Goal: Task Accomplishment & Management: Complete application form

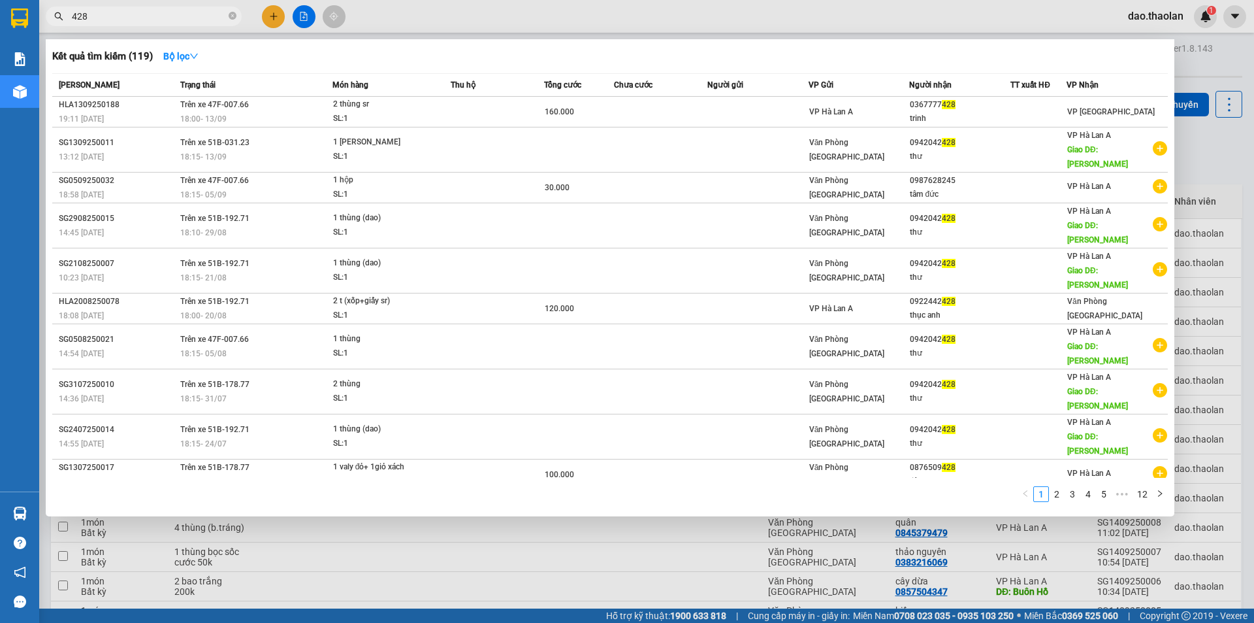
click at [415, 18] on div at bounding box center [627, 311] width 1254 height 623
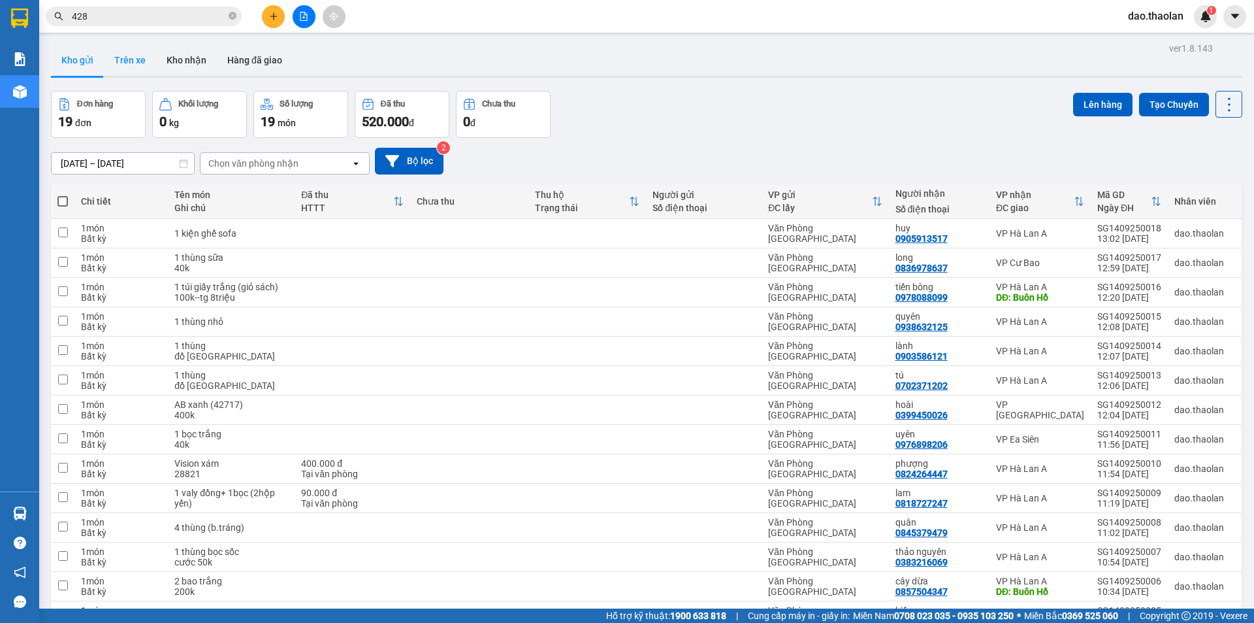
click at [152, 63] on button "Trên xe" at bounding box center [130, 59] width 52 height 31
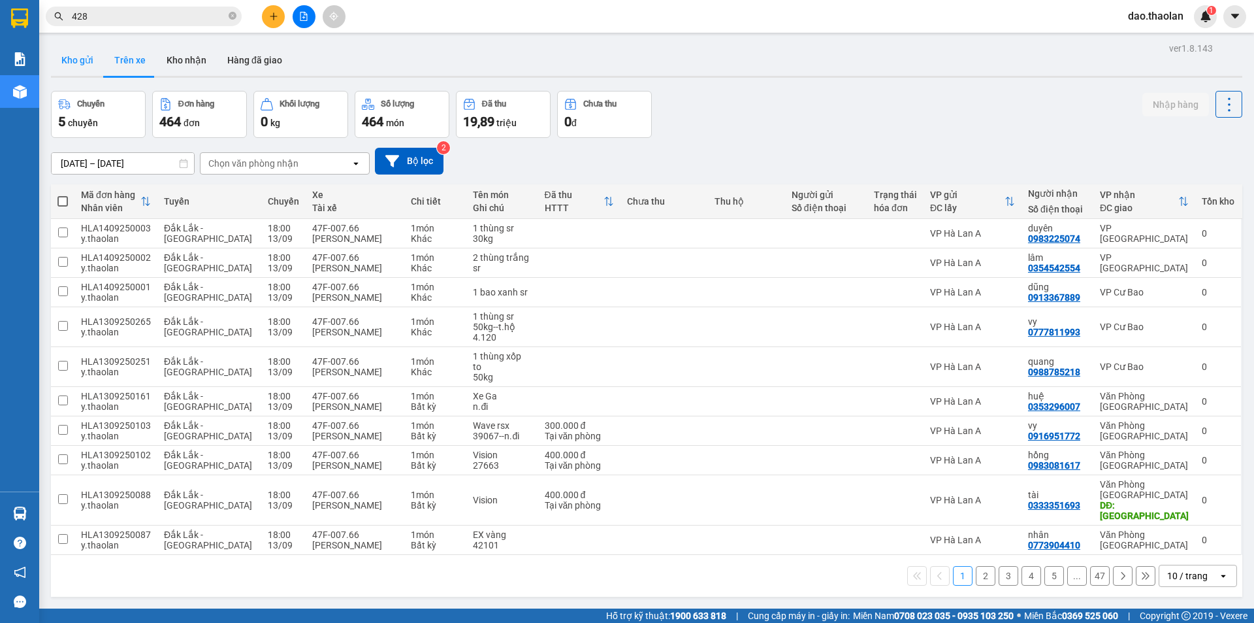
click at [65, 63] on button "Kho gửi" at bounding box center [77, 59] width 53 height 31
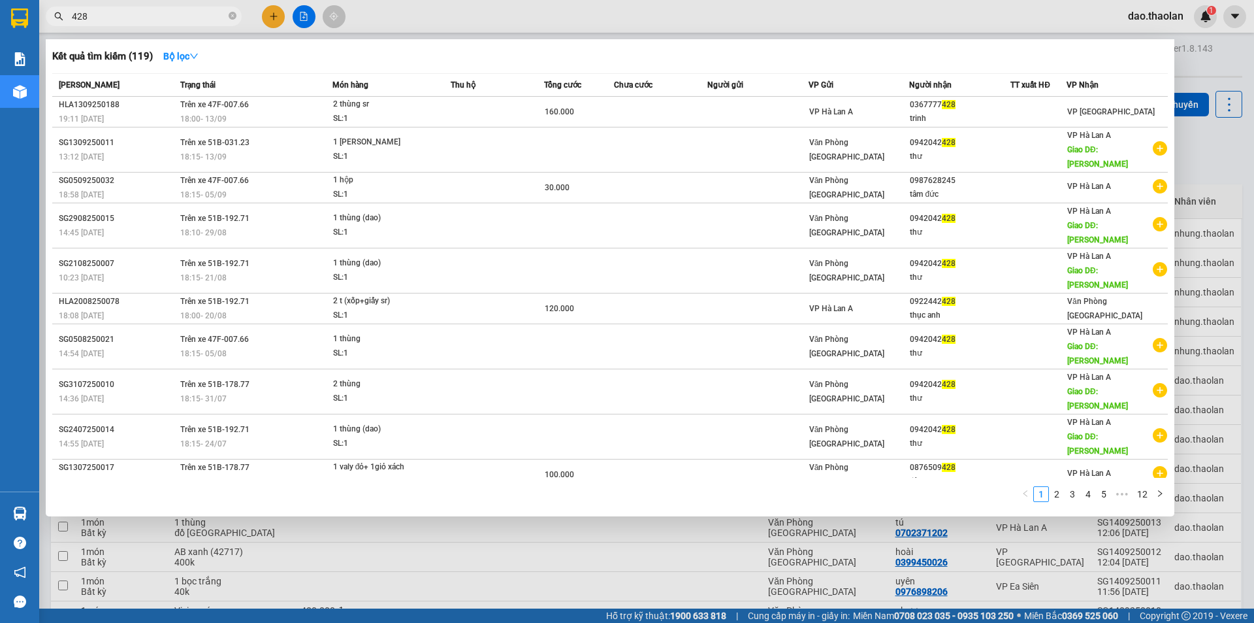
drag, startPoint x: 122, startPoint y: 13, endPoint x: 42, endPoint y: 0, distance: 81.4
click at [49, 5] on div "Kết quả tìm kiếm ( 119 ) Bộ lọc Mã ĐH Trạng thái Món hàng Thu hộ Tổng cước Chưa…" at bounding box center [127, 16] width 255 height 23
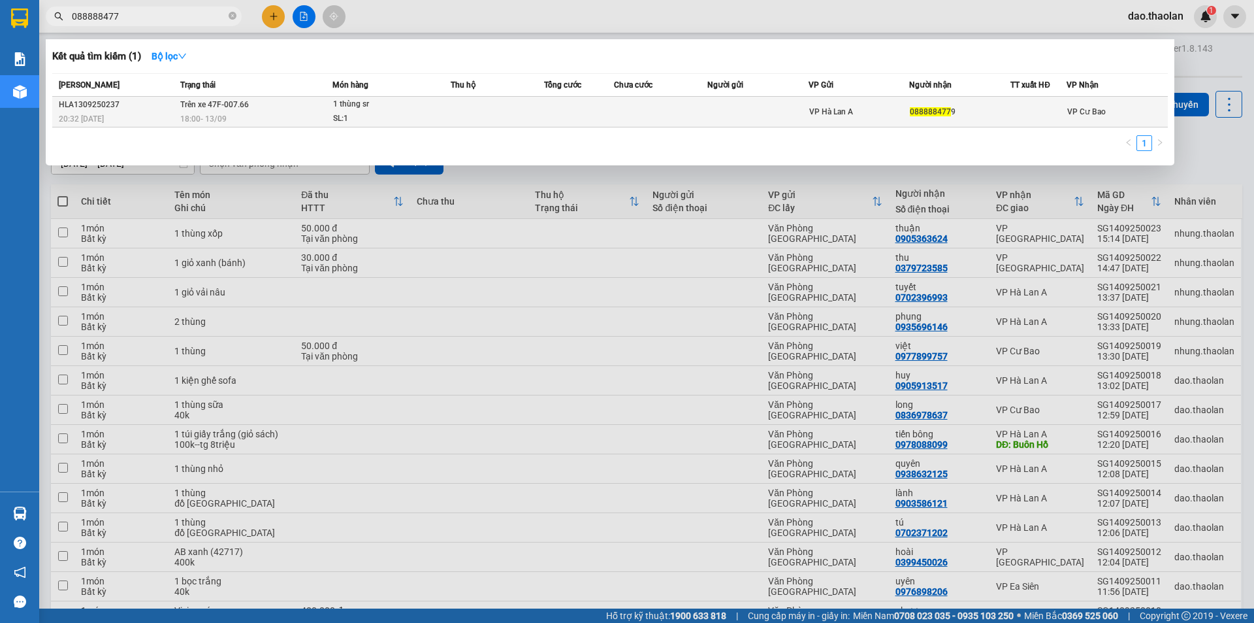
type input "088888477"
click at [436, 106] on span "1 thùng sr SL: 1" at bounding box center [391, 111] width 117 height 28
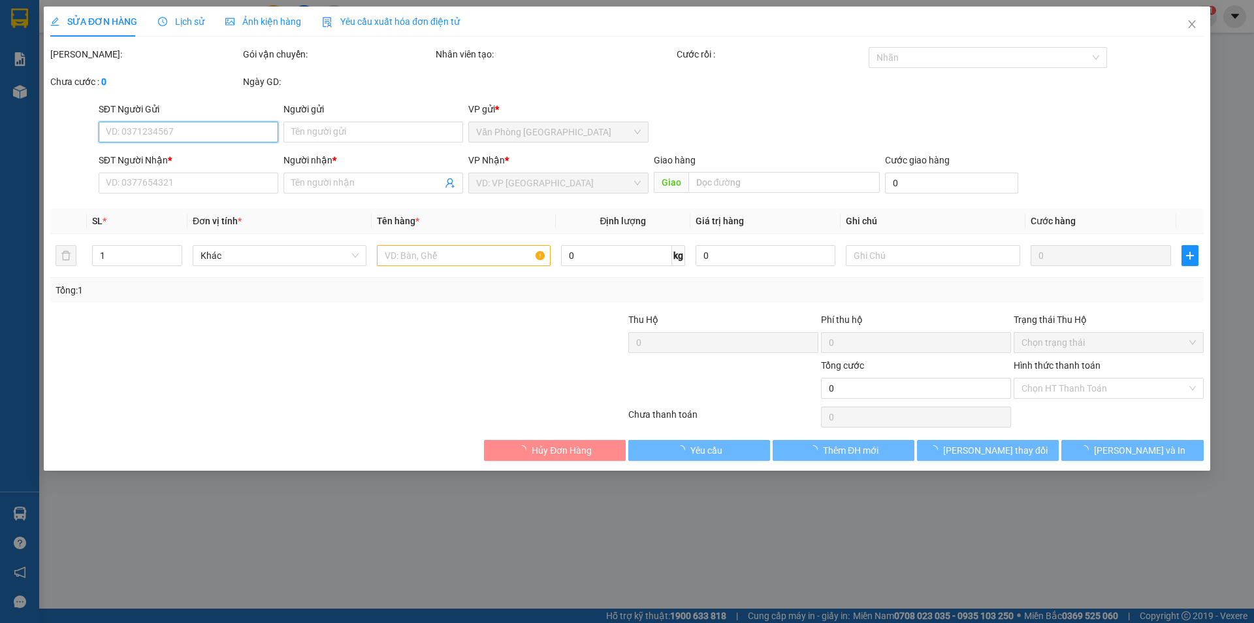
type input "0888884779"
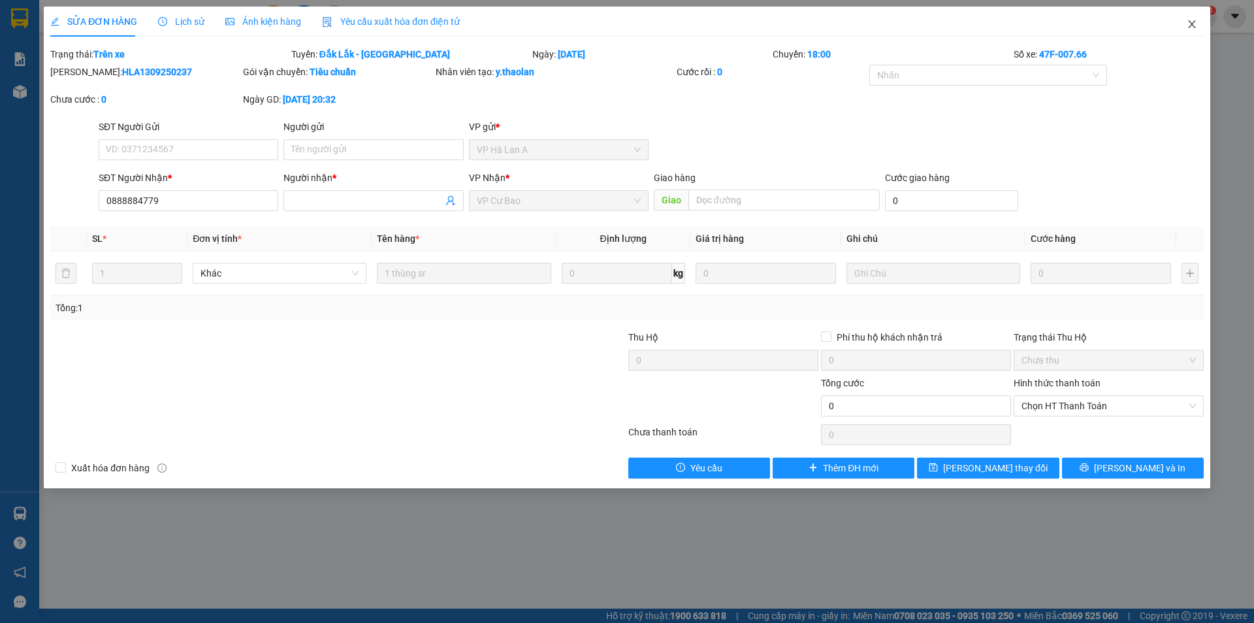
click at [1183, 31] on span "Close" at bounding box center [1192, 25] width 37 height 37
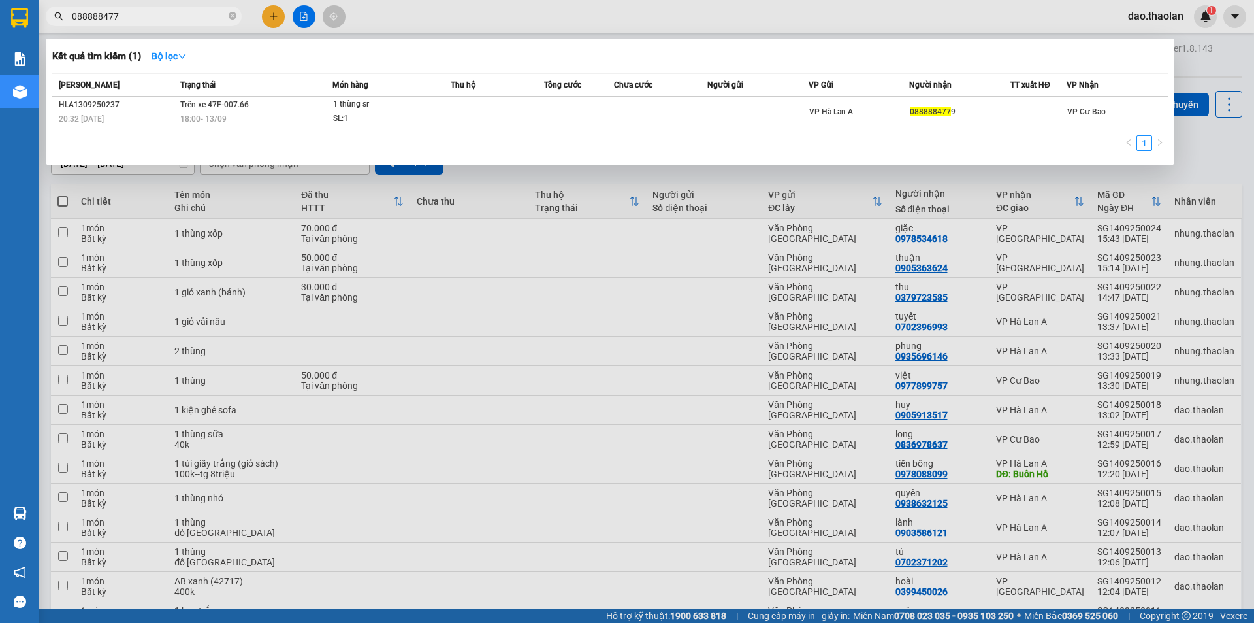
click at [121, 19] on input "088888477" at bounding box center [149, 16] width 154 height 14
type input "0"
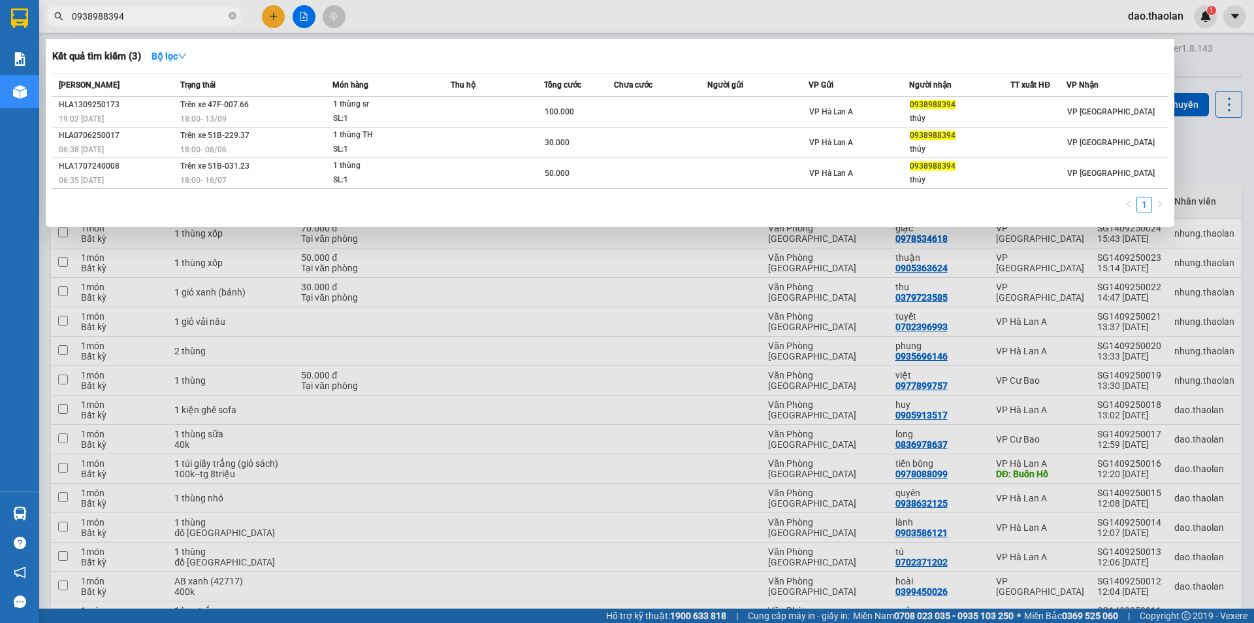
type input "0938988394"
click at [505, 408] on div at bounding box center [627, 311] width 1254 height 623
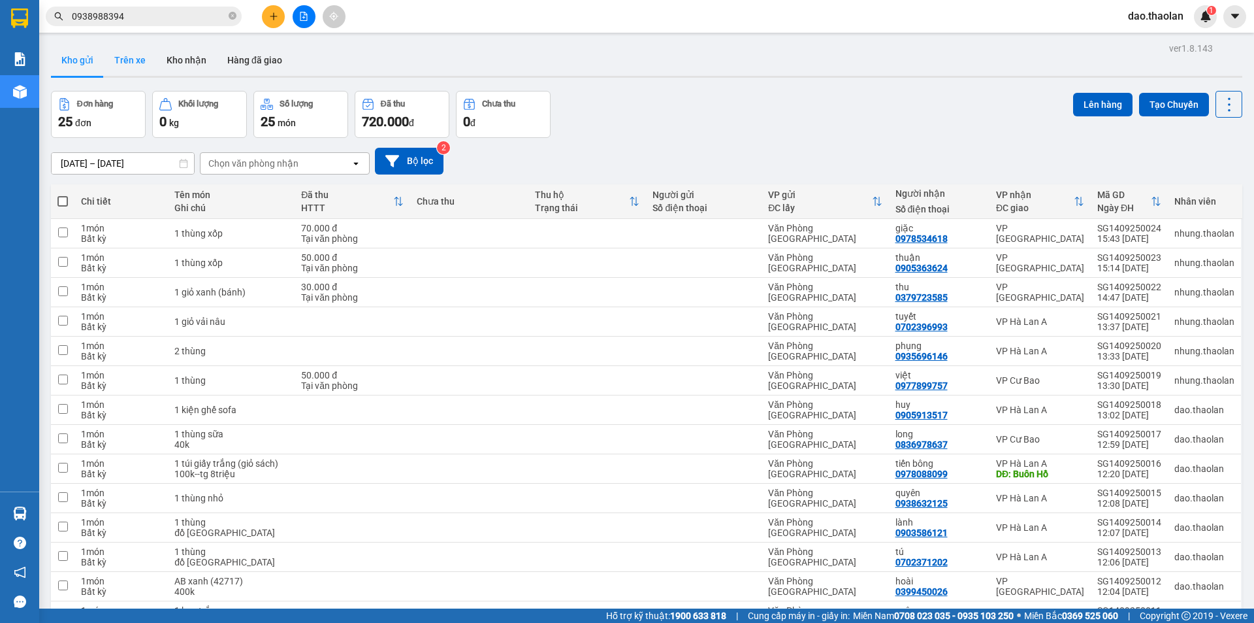
click at [142, 60] on button "Trên xe" at bounding box center [130, 59] width 52 height 31
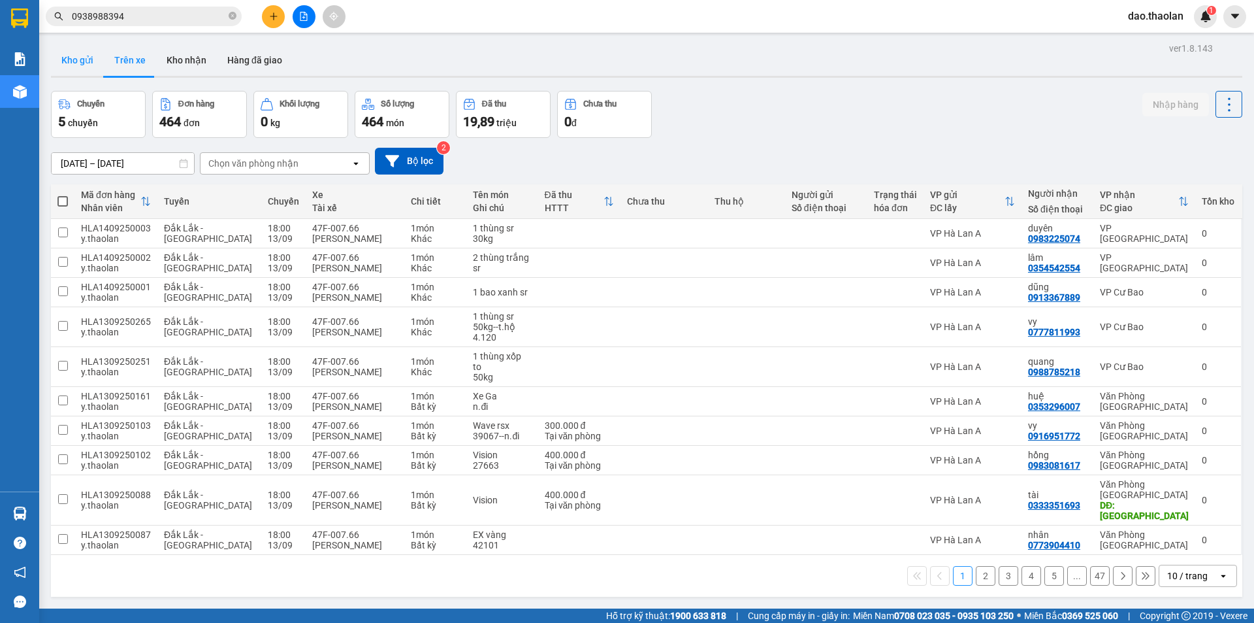
click at [61, 73] on button "Kho gửi" at bounding box center [77, 59] width 53 height 31
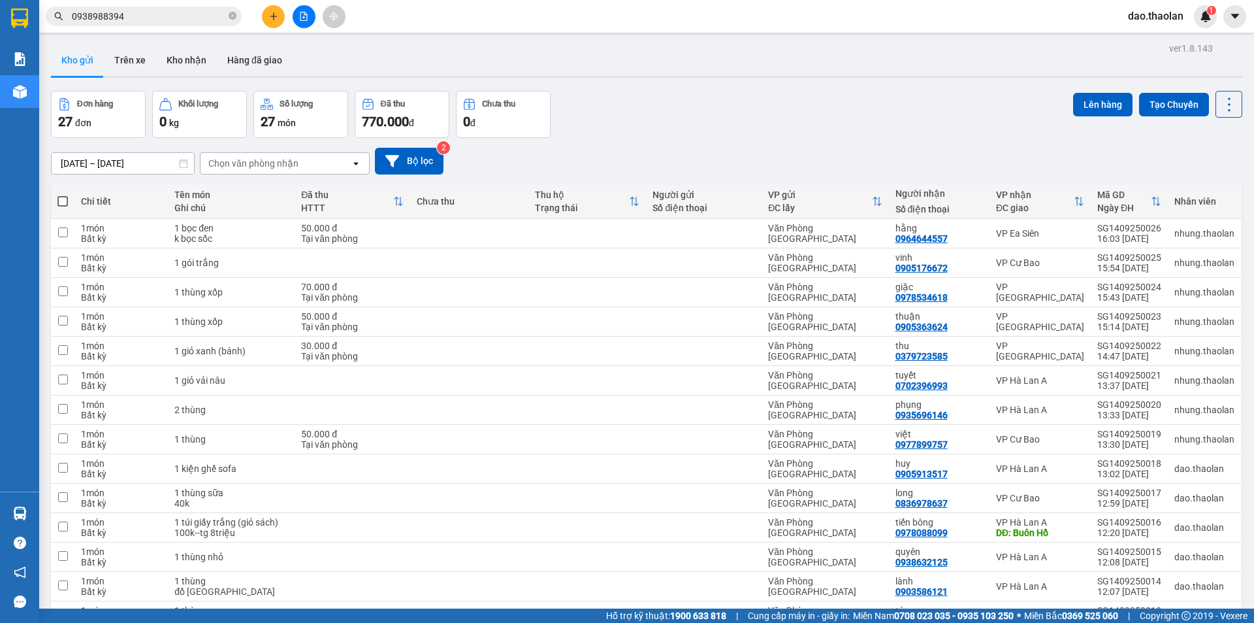
click at [318, 14] on div at bounding box center [304, 16] width 98 height 23
click at [306, 14] on icon "file-add" at bounding box center [303, 16] width 9 height 9
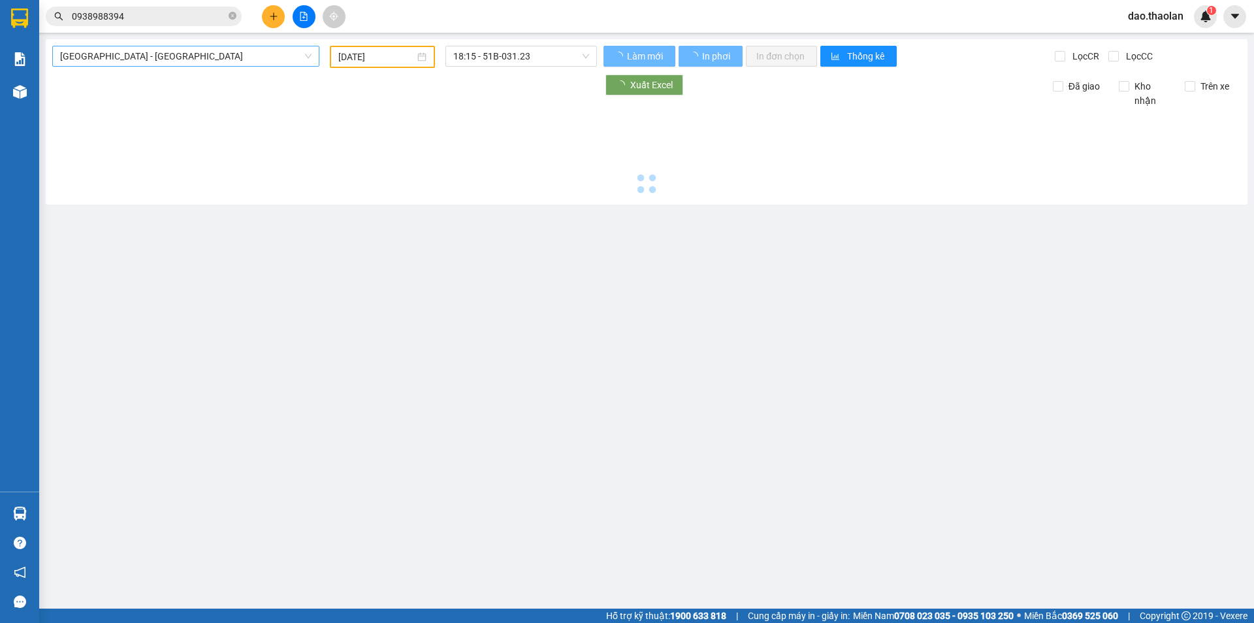
type input "[DATE]"
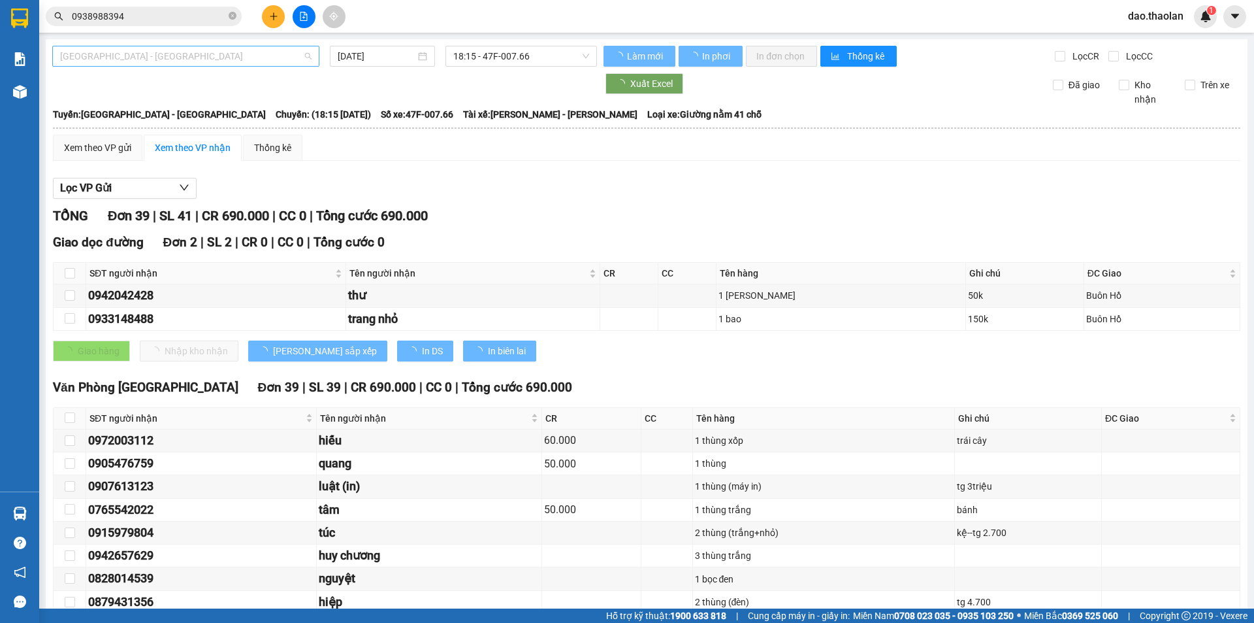
click at [175, 52] on span "[GEOGRAPHIC_DATA] - [GEOGRAPHIC_DATA]" at bounding box center [186, 56] width 252 height 20
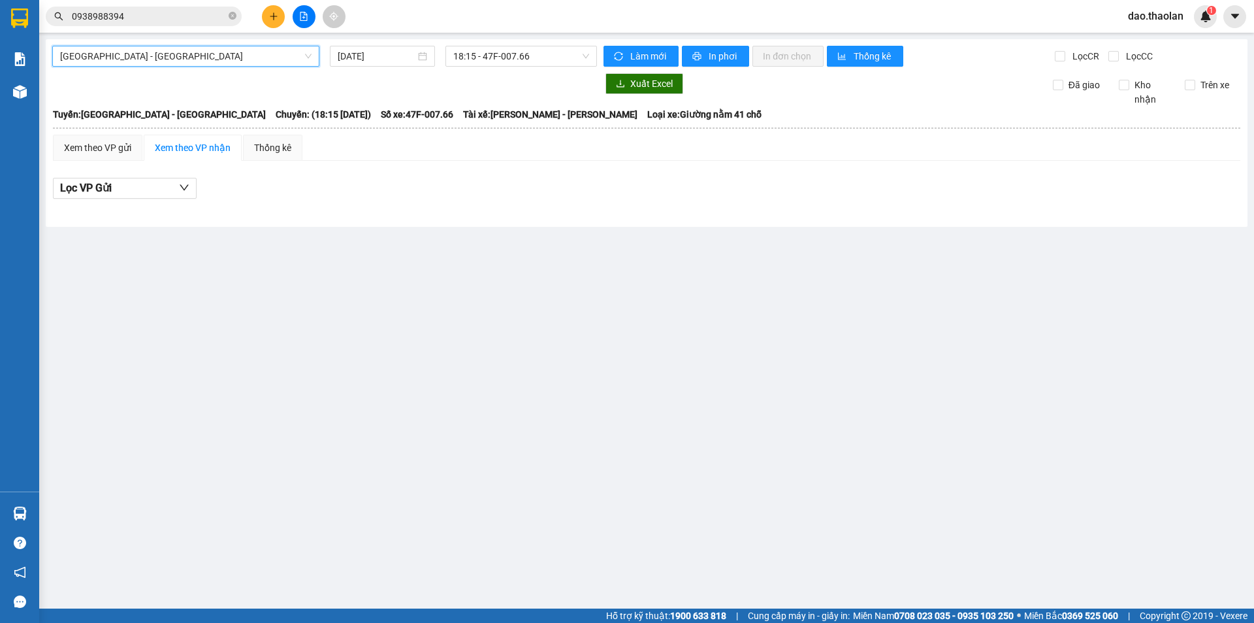
click at [283, 18] on button at bounding box center [273, 16] width 23 height 23
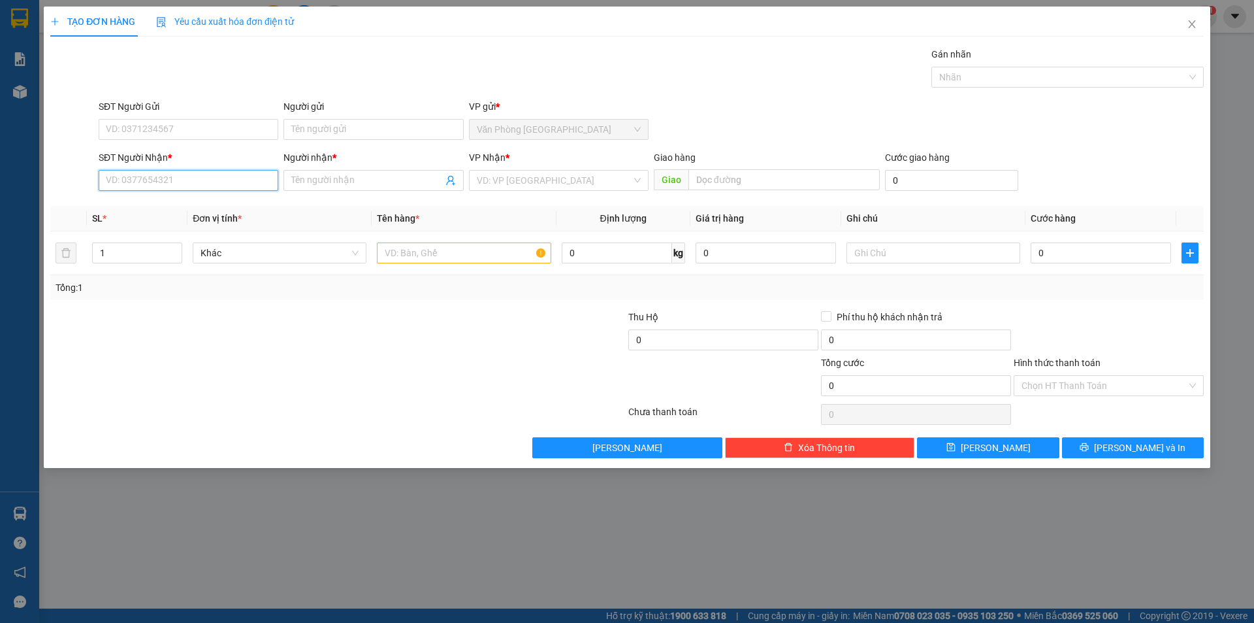
click at [197, 178] on input "SĐT Người Nhận *" at bounding box center [189, 180] width 180 height 21
type input "0374364126"
click at [144, 206] on div "0374364126 - khánh" at bounding box center [188, 206] width 164 height 14
type input "khánh"
type input "[PERSON_NAME]"
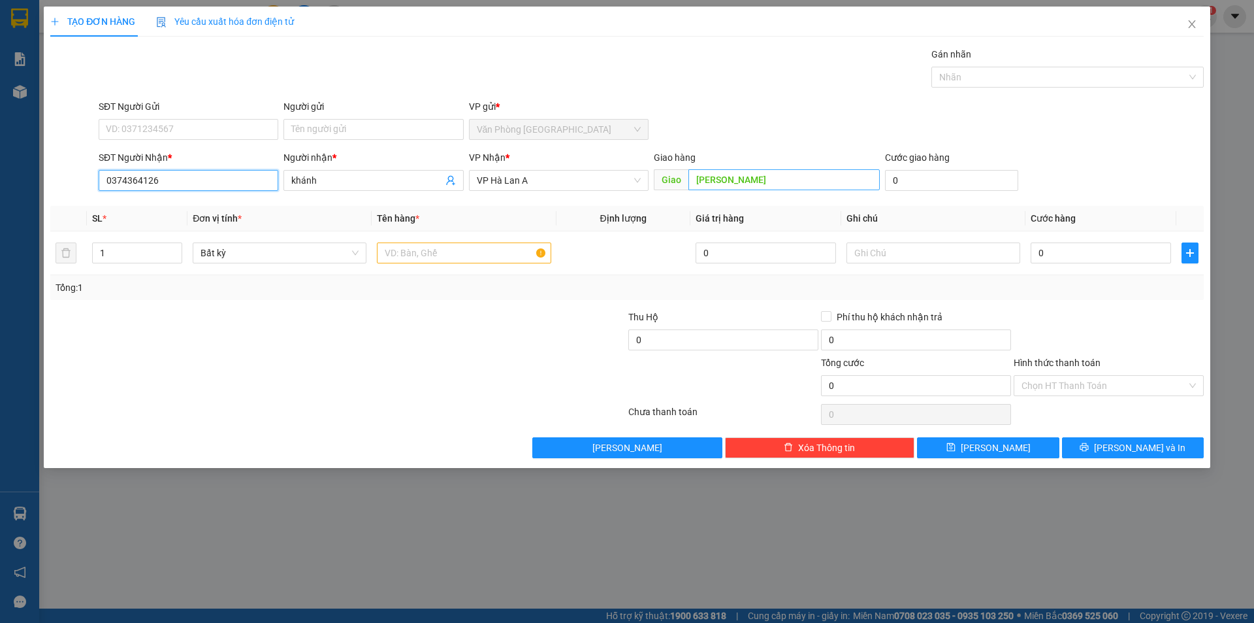
type input "0374364126"
click at [751, 170] on input "[PERSON_NAME]" at bounding box center [784, 179] width 191 height 21
click at [494, 257] on input "text" at bounding box center [464, 252] width 174 height 21
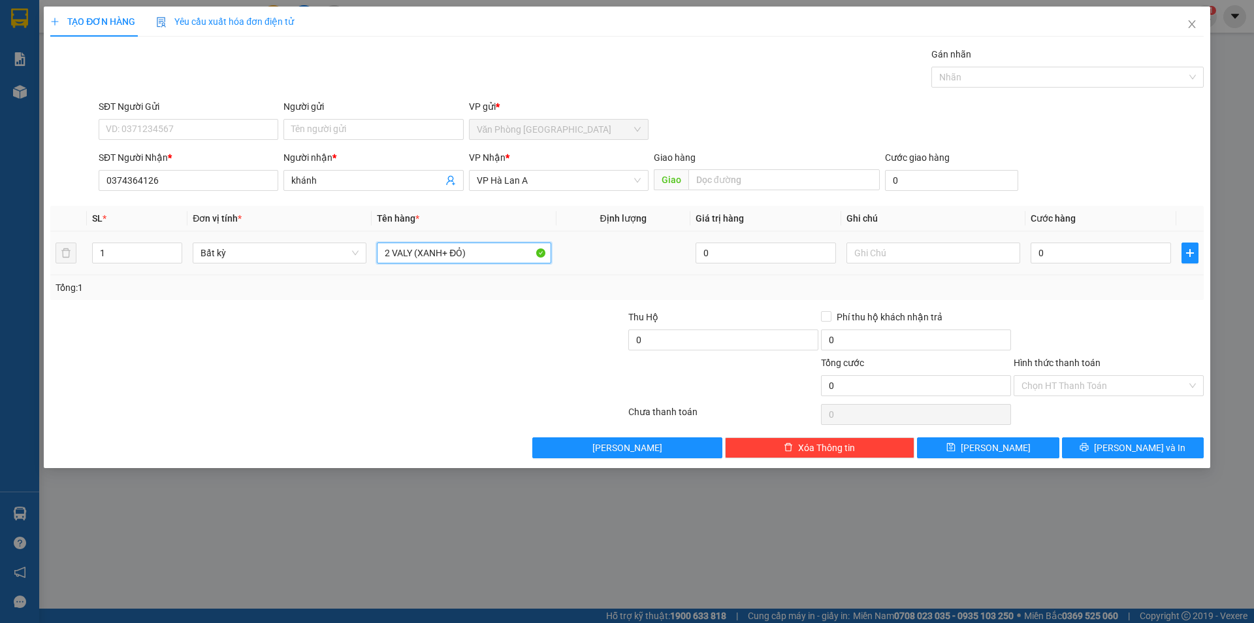
drag, startPoint x: 391, startPoint y: 248, endPoint x: 497, endPoint y: 248, distance: 105.2
click at [497, 248] on input "2 VALY (XANH+ ĐỎ)" at bounding box center [464, 252] width 174 height 21
type input "2 valy (xanh+đỏ)"
click at [896, 248] on input "text" at bounding box center [934, 252] width 174 height 21
type input "d"
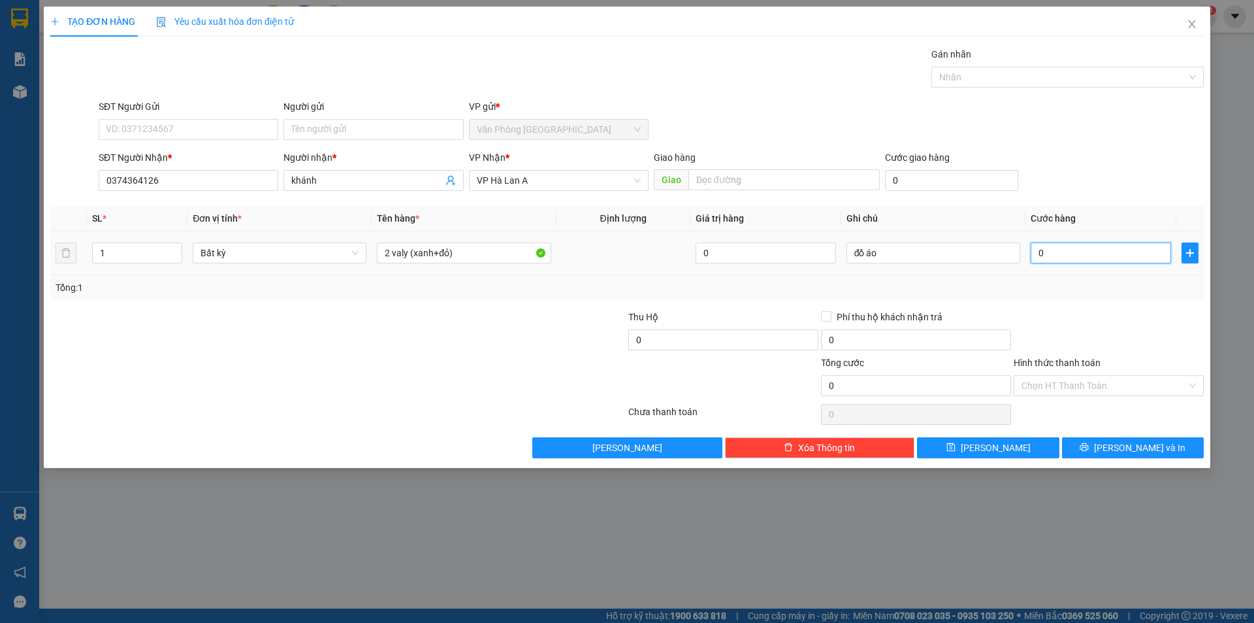
click at [1048, 255] on input "0" at bounding box center [1101, 252] width 140 height 21
click at [853, 257] on input "đồ áo" at bounding box center [934, 252] width 174 height 21
type input "đồ áo"
click at [1077, 256] on input "0" at bounding box center [1101, 252] width 140 height 21
type input "1"
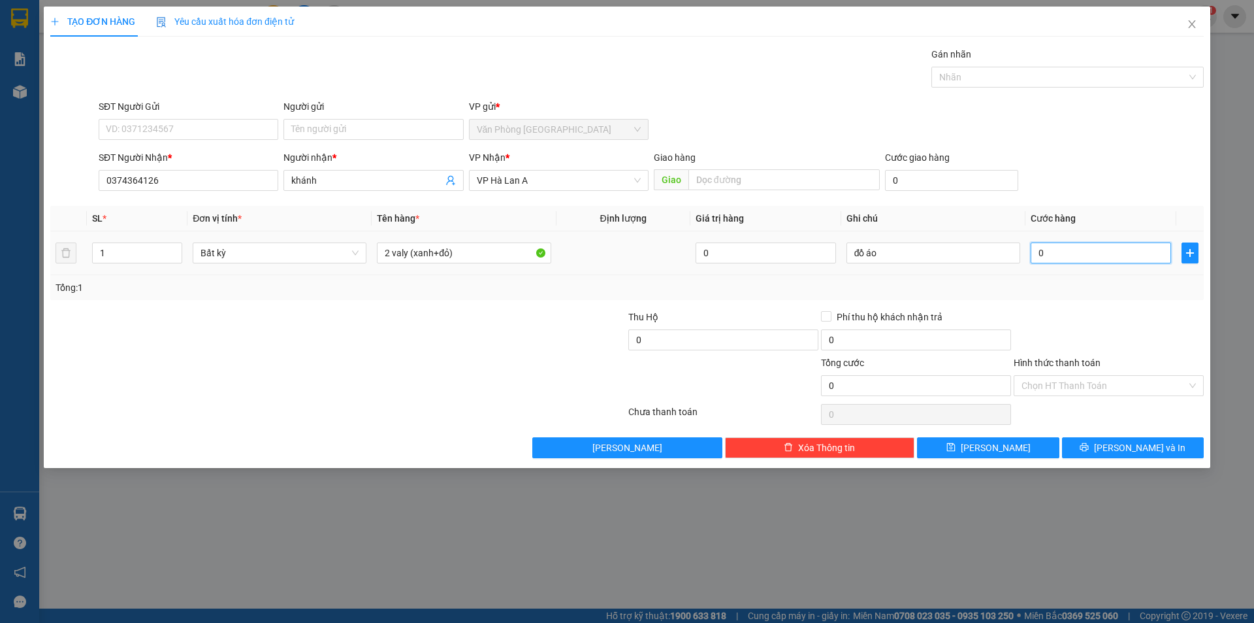
type input "1"
type input "15"
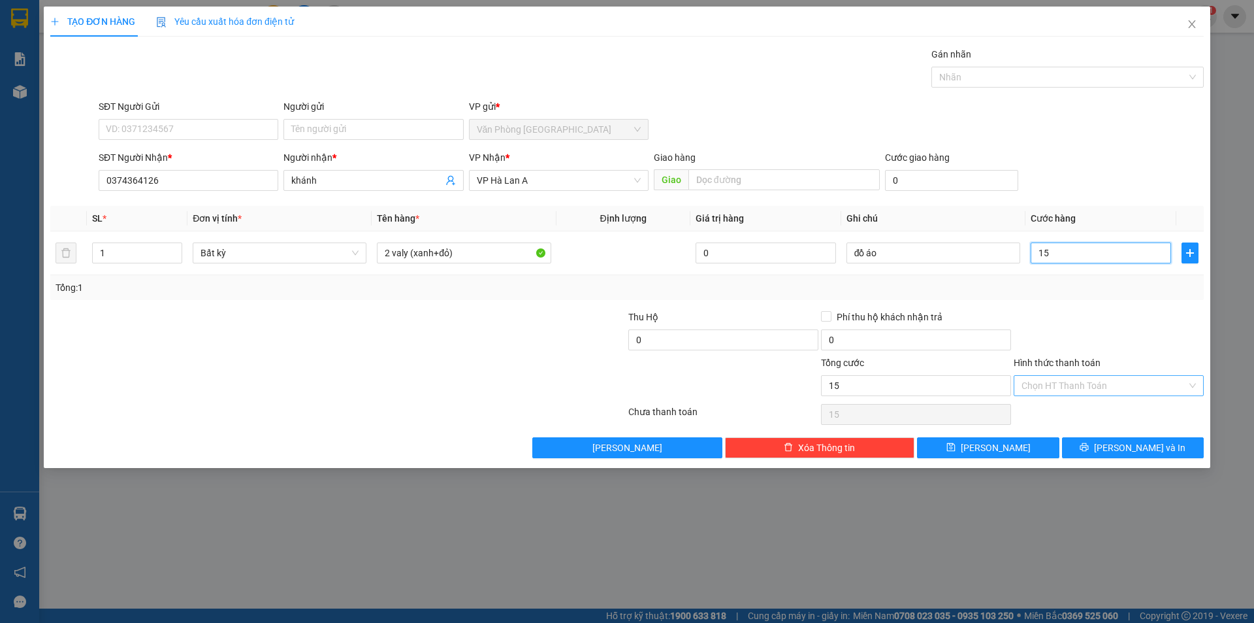
type input "150"
type input "150.000"
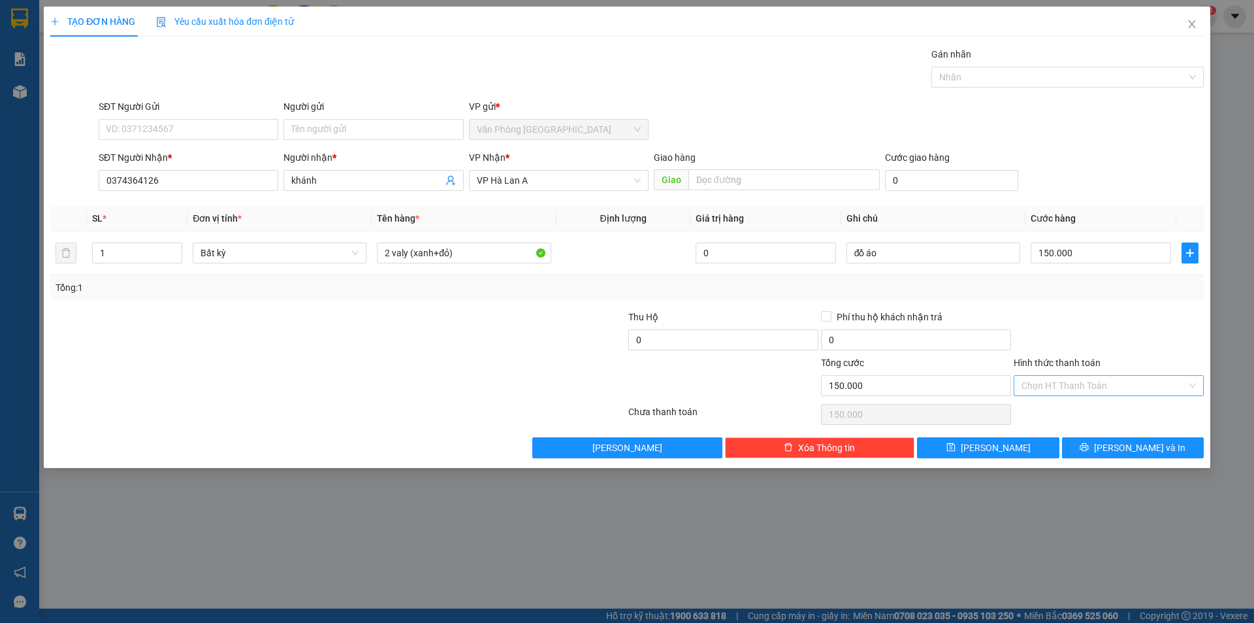
click at [1083, 383] on input "Hình thức thanh toán" at bounding box center [1104, 386] width 165 height 20
click at [1065, 415] on div "Tại văn phòng" at bounding box center [1109, 411] width 174 height 14
type input "0"
click at [1136, 453] on span "[PERSON_NAME] và In" at bounding box center [1139, 447] width 91 height 14
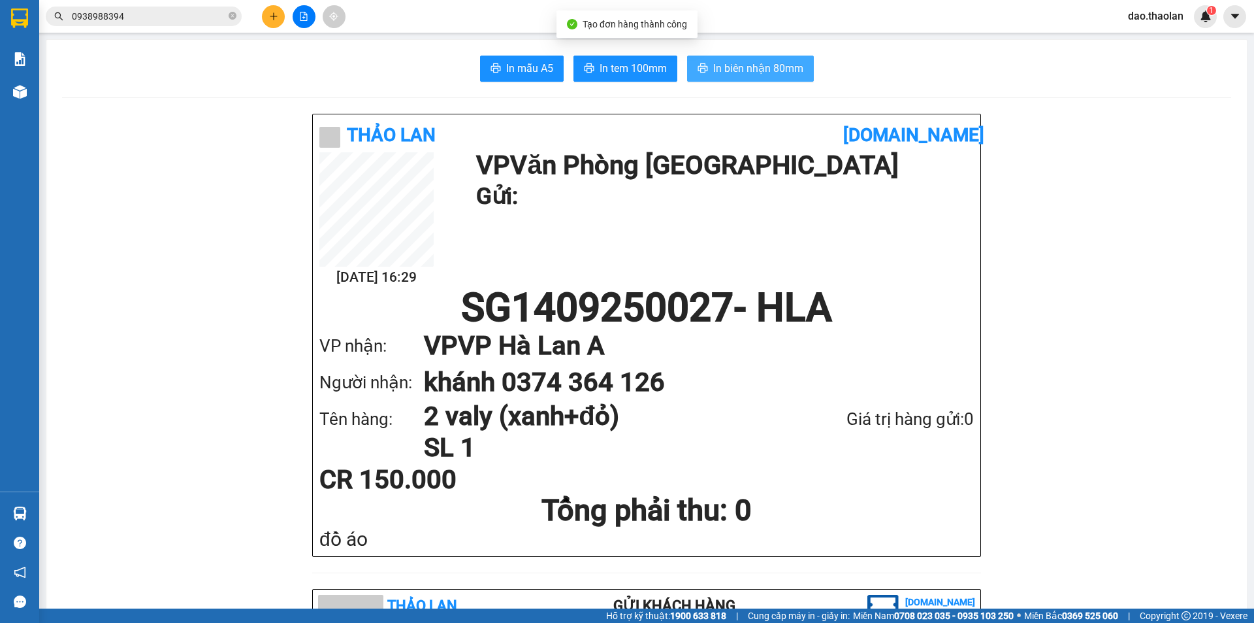
click at [726, 74] on span "In biên nhận 80mm" at bounding box center [758, 68] width 90 height 16
click at [302, 16] on icon "file-add" at bounding box center [303, 16] width 9 height 9
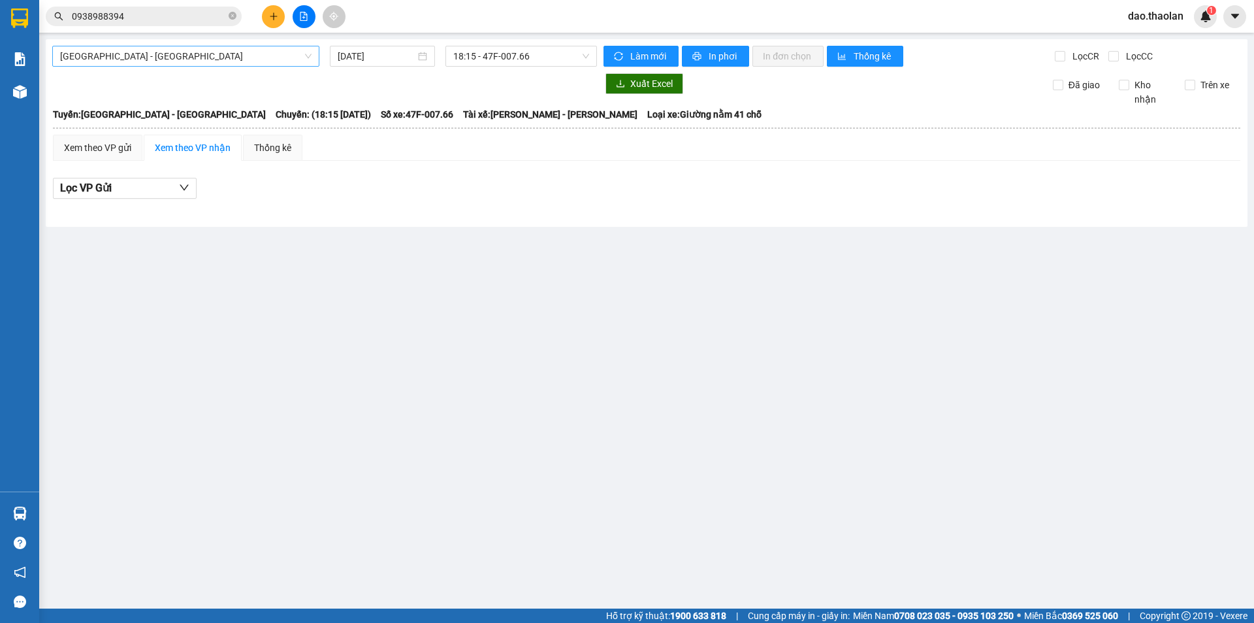
click at [240, 65] on span "[GEOGRAPHIC_DATA] - [GEOGRAPHIC_DATA]" at bounding box center [186, 56] width 252 height 20
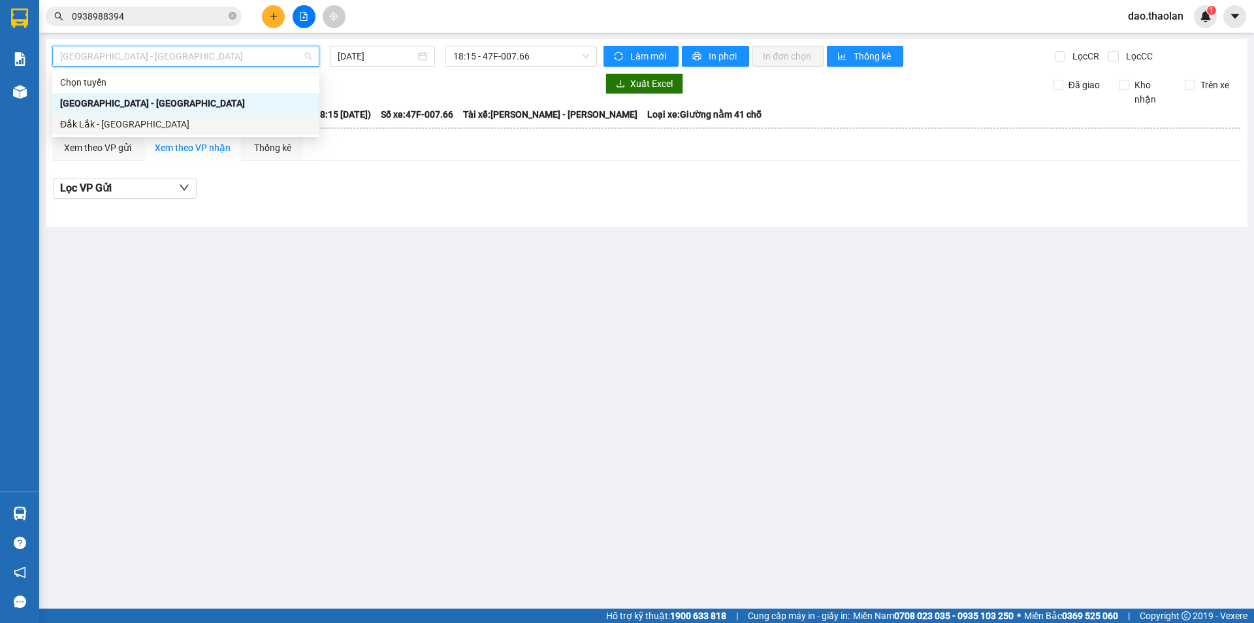
click at [208, 129] on div "Đắk Lắk - [GEOGRAPHIC_DATA]" at bounding box center [186, 124] width 252 height 14
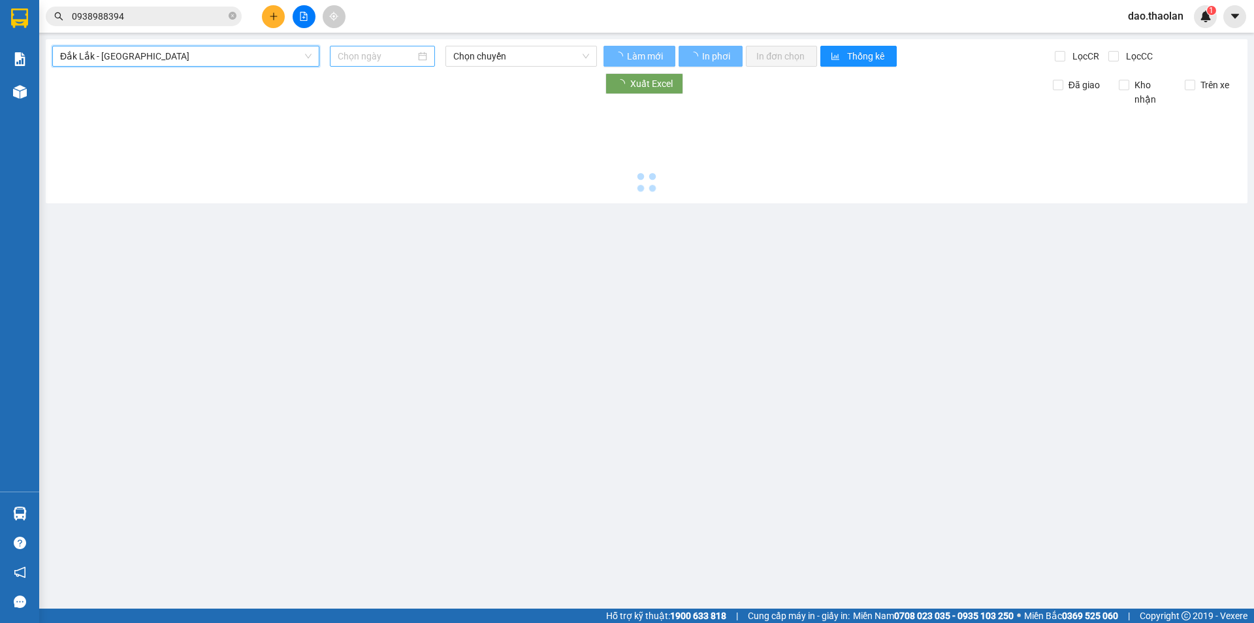
drag, startPoint x: 375, startPoint y: 45, endPoint x: 378, endPoint y: 56, distance: 10.8
click at [377, 47] on div "Đắk Lắk - [GEOGRAPHIC_DATA] [GEOGRAPHIC_DATA] - [GEOGRAPHIC_DATA] Chọn chuyến L…" at bounding box center [647, 121] width 1202 height 164
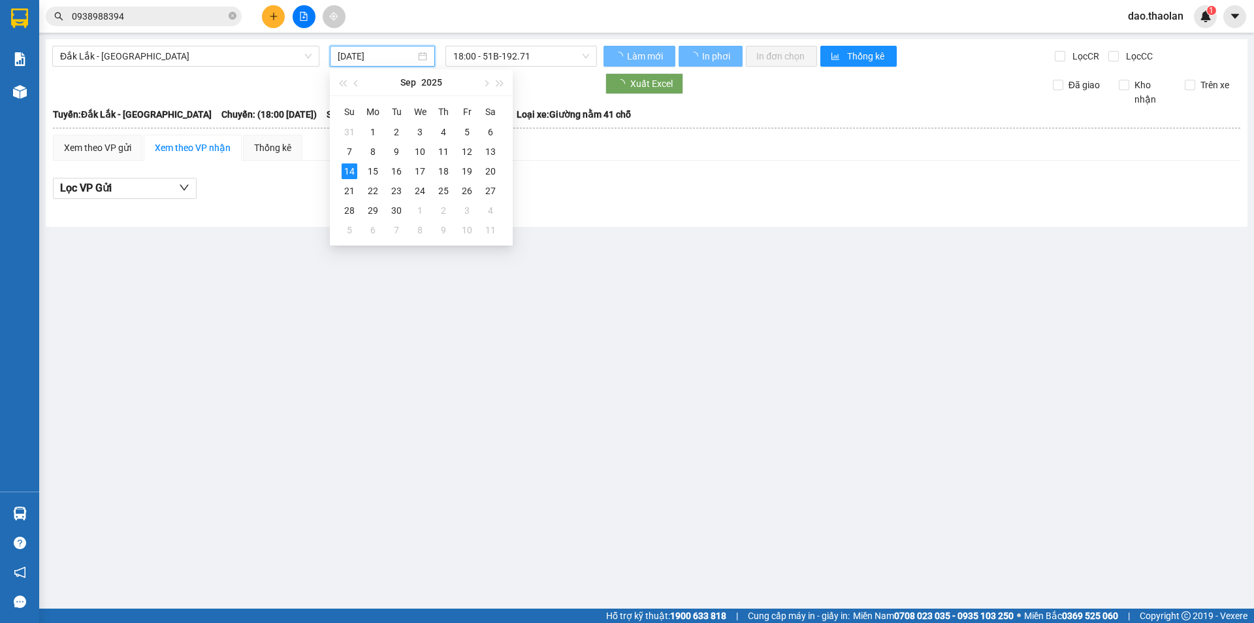
click at [377, 57] on input "[DATE]" at bounding box center [377, 56] width 78 height 14
click at [486, 154] on div "13" at bounding box center [491, 152] width 16 height 16
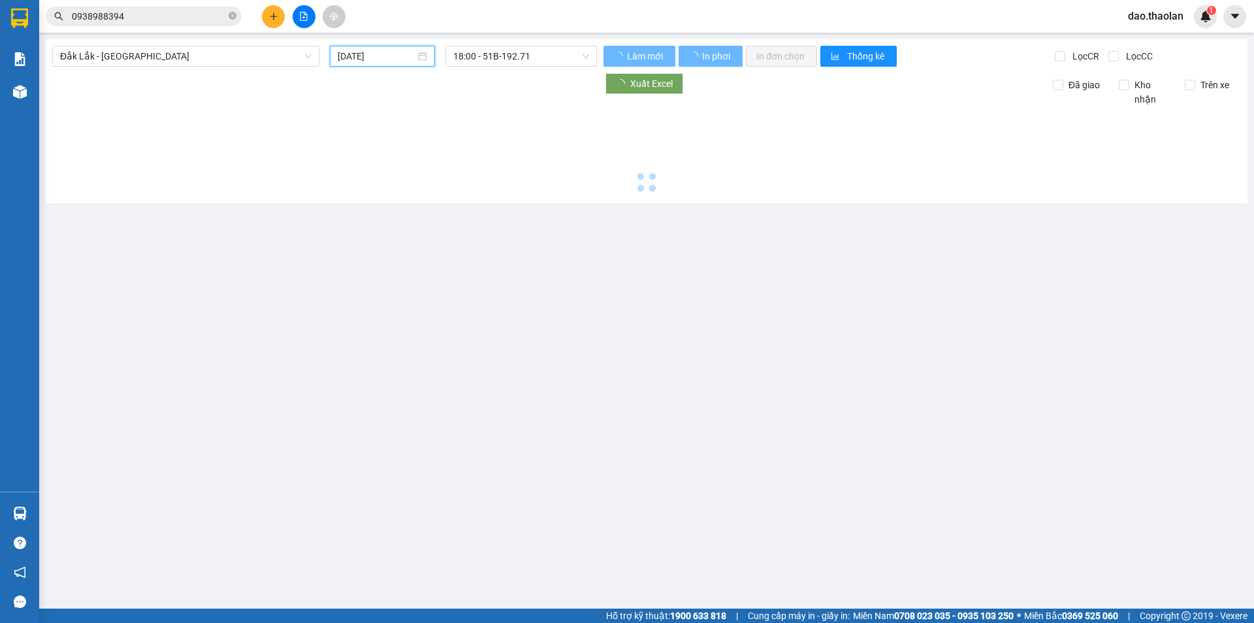
type input "[DATE]"
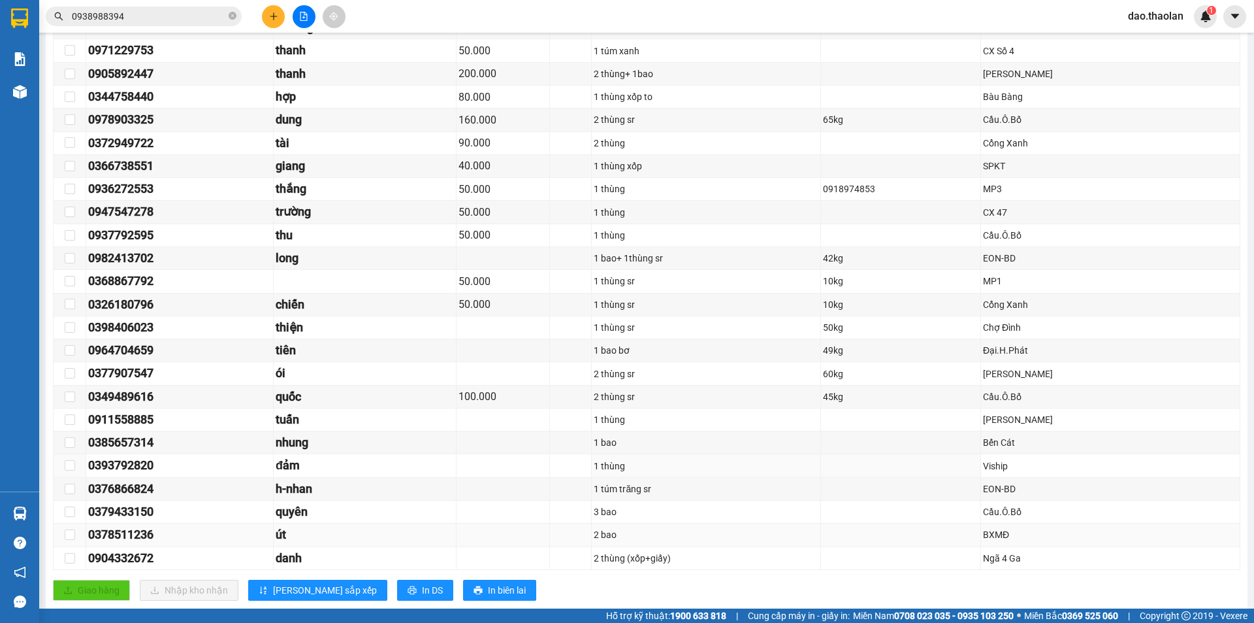
scroll to position [980, 0]
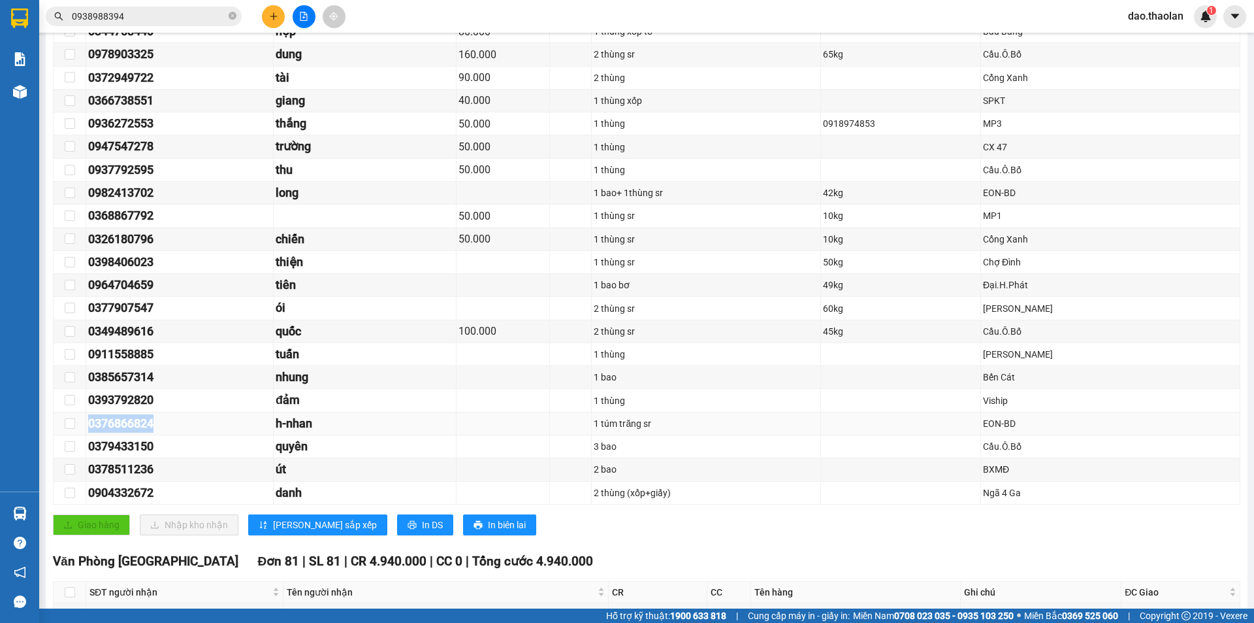
drag, startPoint x: 199, startPoint y: 424, endPoint x: 86, endPoint y: 426, distance: 113.0
click at [86, 426] on tr "0376866824 h-nhan 1 túm trăng sr EON-BD" at bounding box center [647, 423] width 1187 height 23
copy tr "0376866824"
drag, startPoint x: 983, startPoint y: 126, endPoint x: 924, endPoint y: 127, distance: 58.8
click at [924, 127] on div "0918974853" at bounding box center [900, 123] width 155 height 14
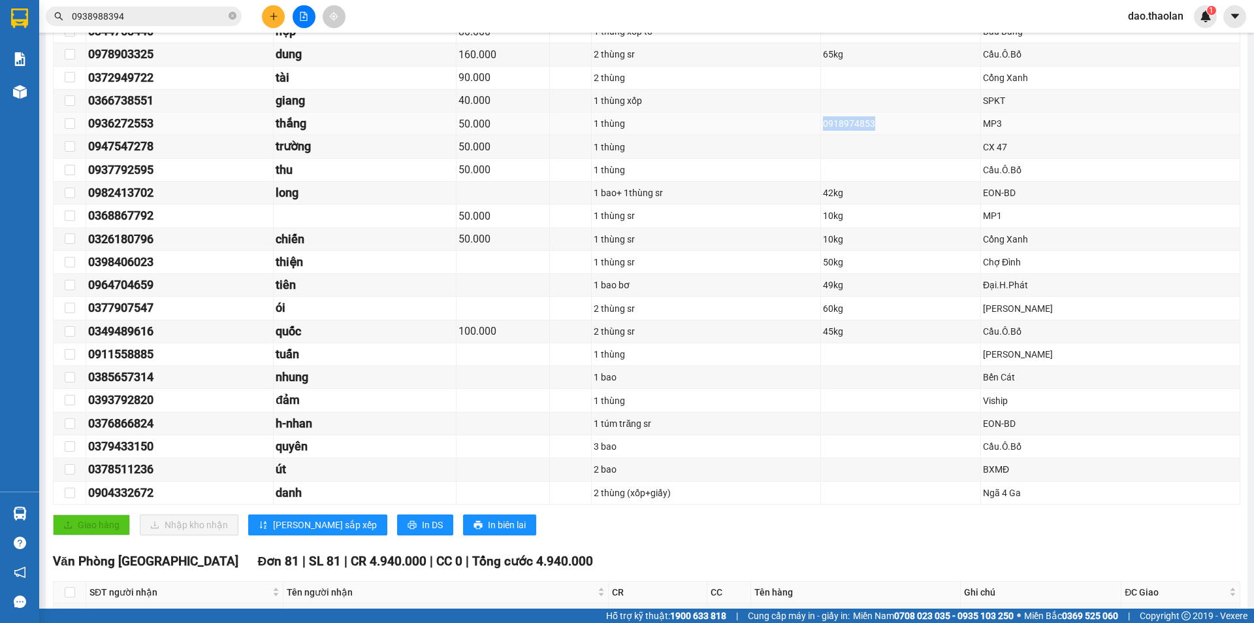
copy div "0918974853"
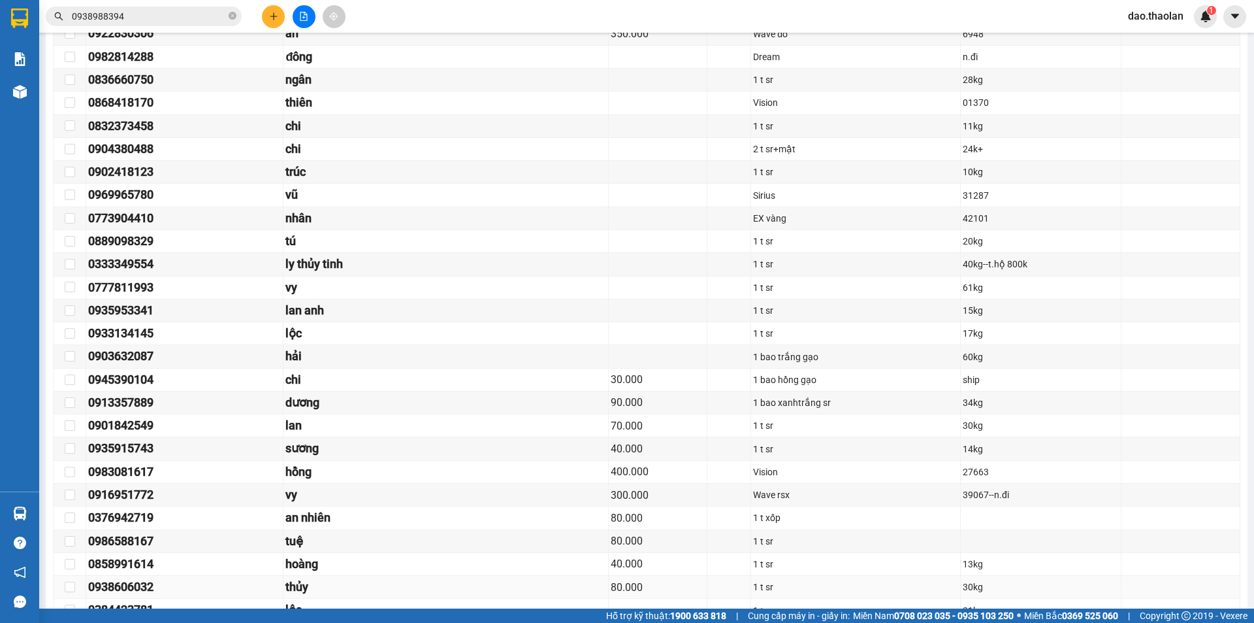
scroll to position [1568, 0]
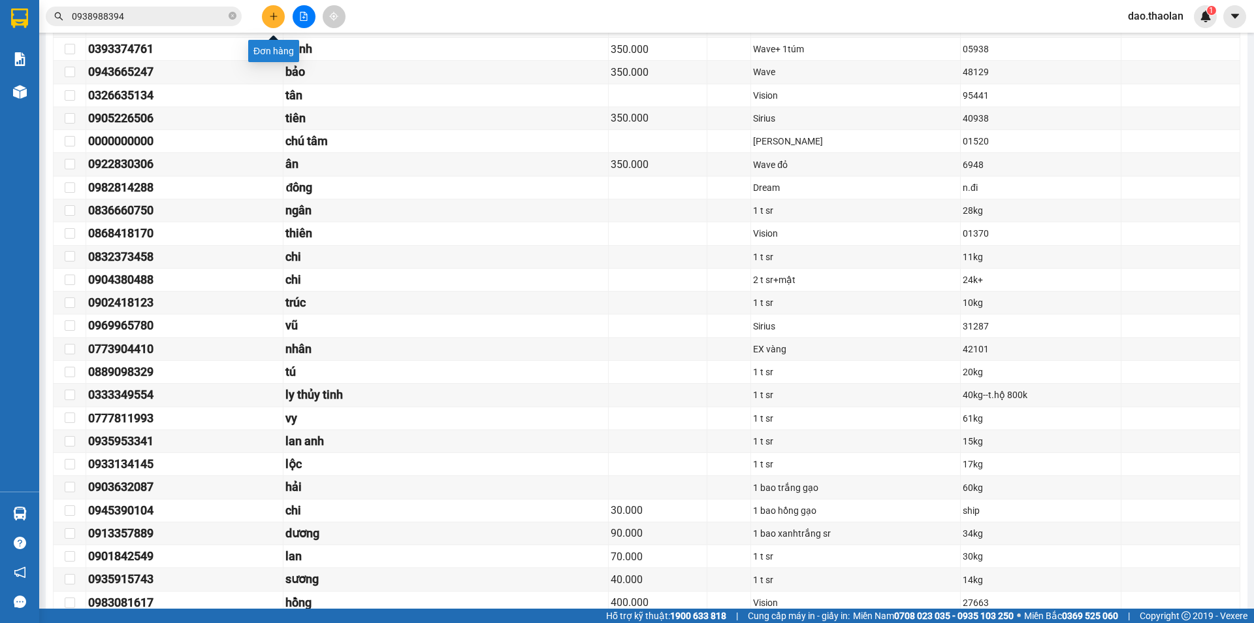
click at [269, 8] on button at bounding box center [273, 16] width 23 height 23
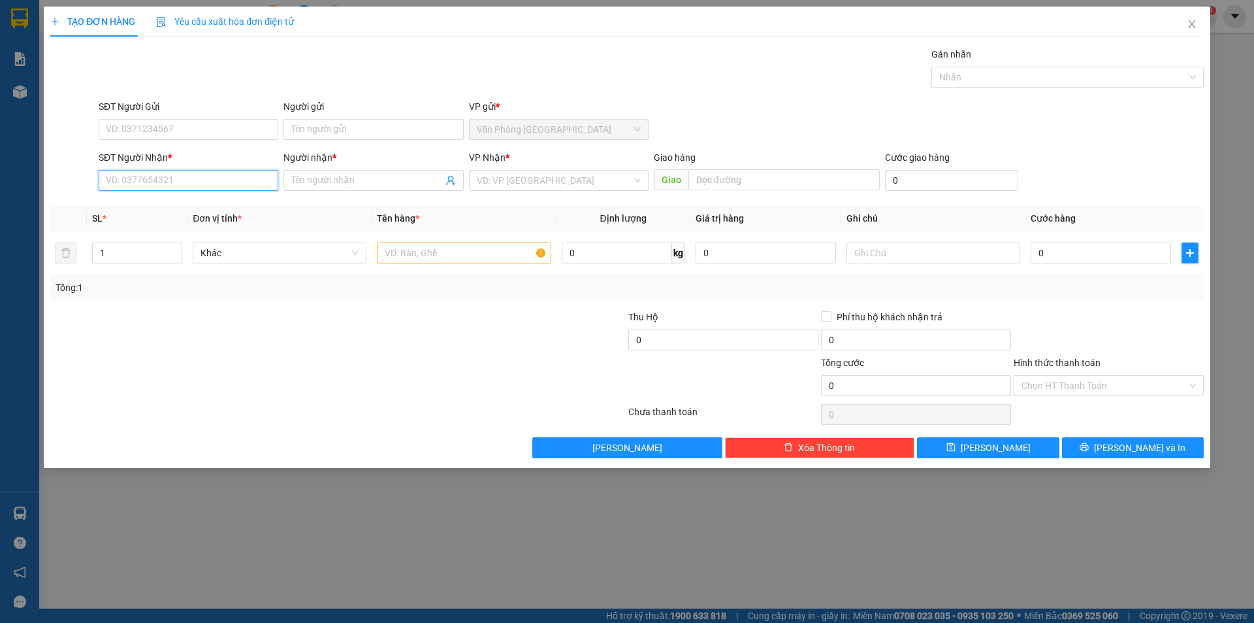
click at [229, 172] on input "SĐT Người Nhận *" at bounding box center [189, 180] width 180 height 21
type input "0353363199"
click at [301, 187] on input "Người nhận *" at bounding box center [366, 180] width 151 height 14
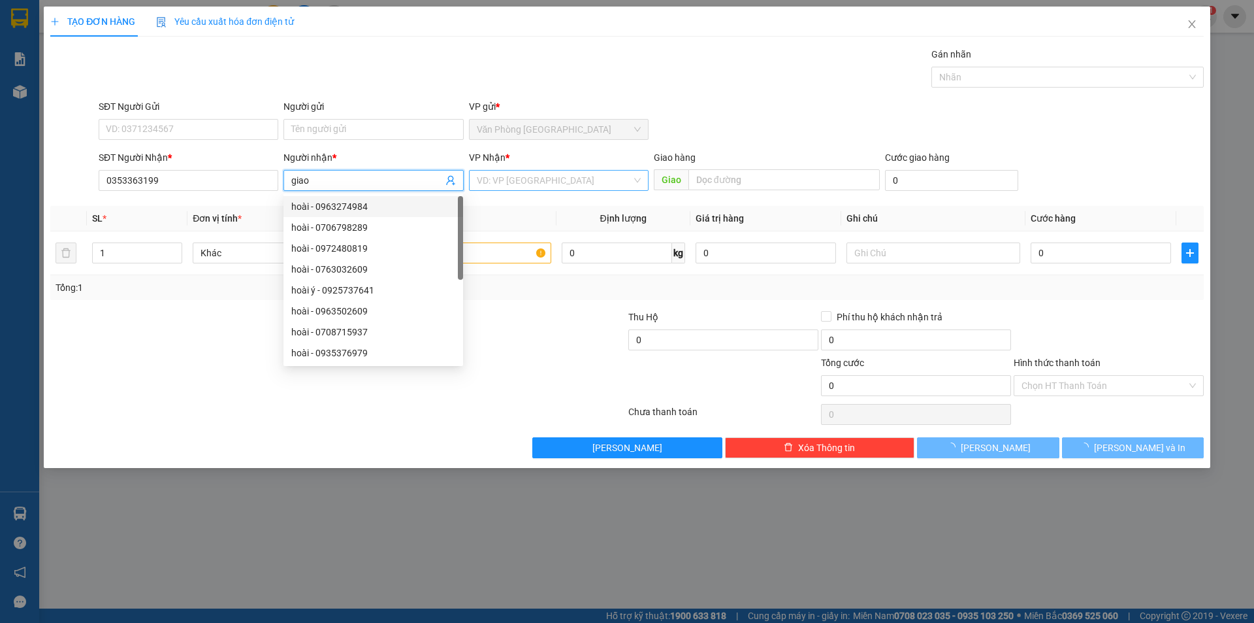
type input "giao"
click at [536, 179] on input "search" at bounding box center [554, 181] width 155 height 20
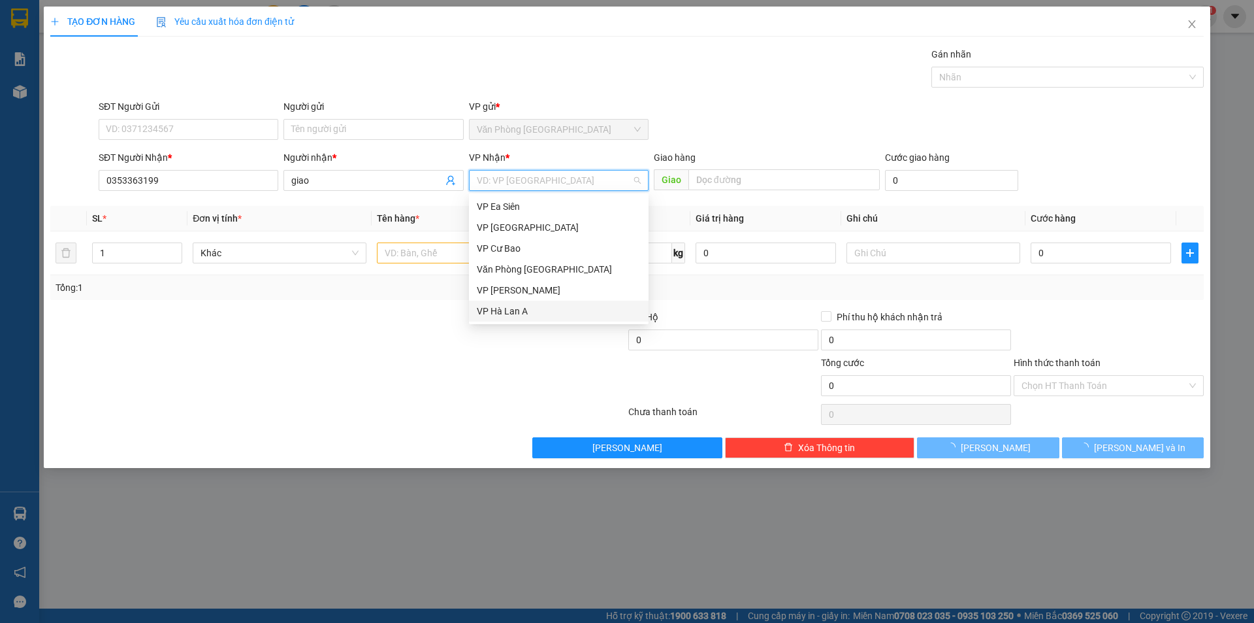
click at [519, 310] on div "VP Hà Lan A" at bounding box center [559, 311] width 164 height 14
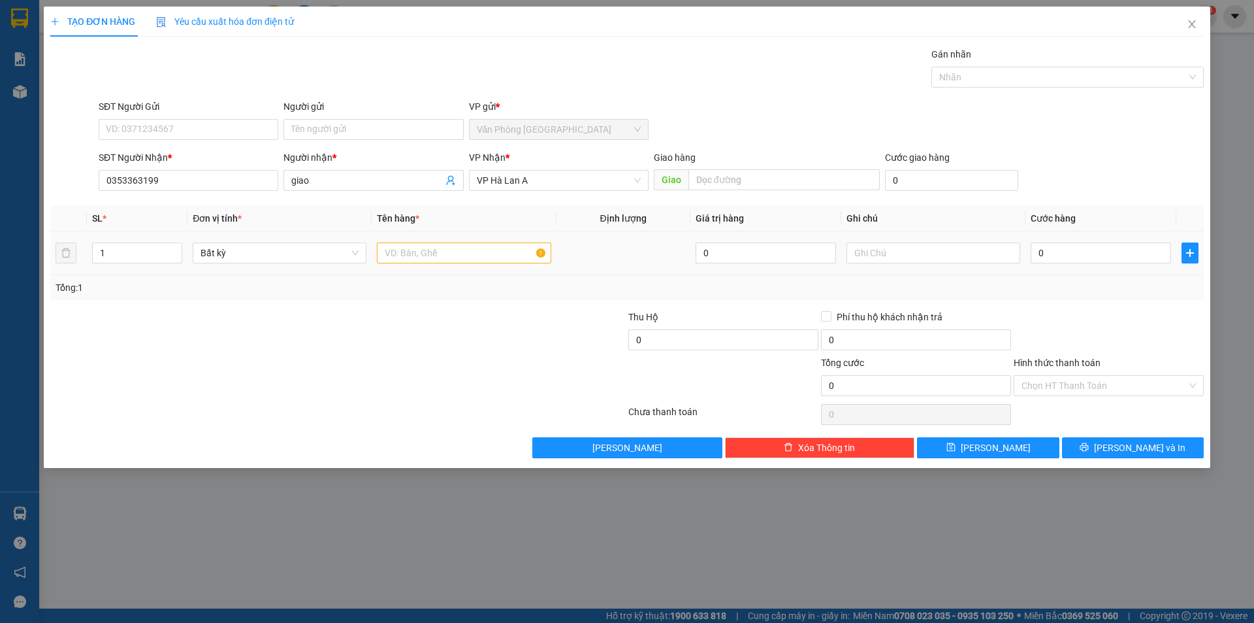
drag, startPoint x: 457, startPoint y: 265, endPoint x: 453, endPoint y: 246, distance: 20.0
click at [457, 263] on div at bounding box center [464, 253] width 174 height 26
click at [453, 246] on input "text" at bounding box center [464, 252] width 174 height 21
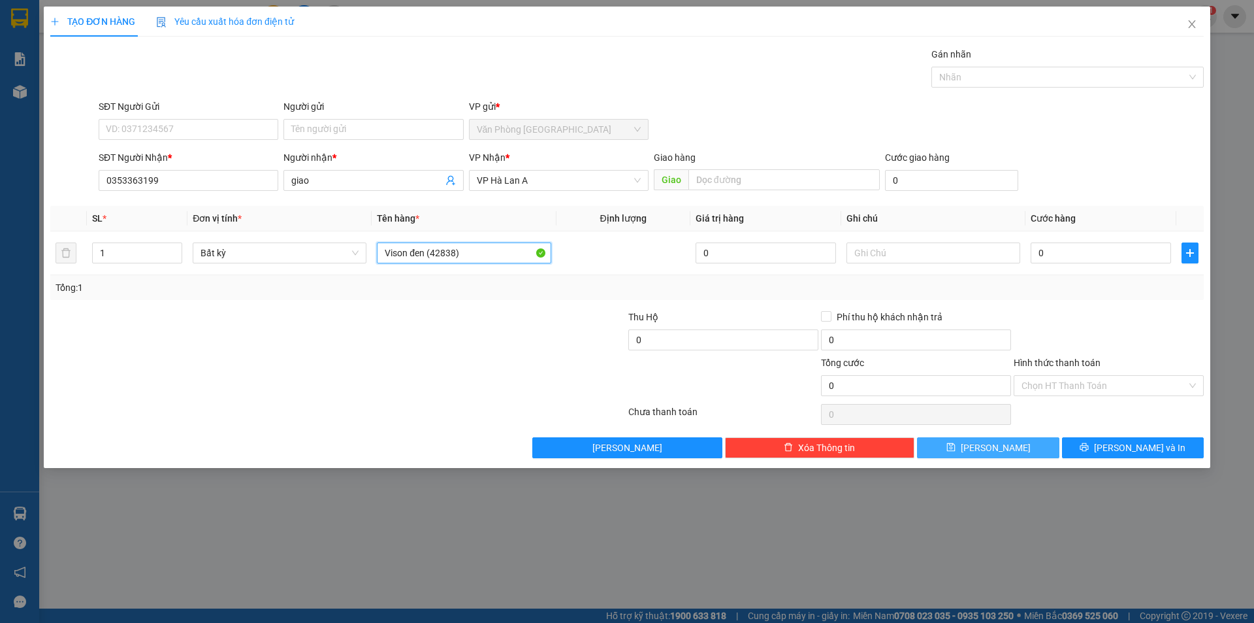
type input "Vison đen (42838)"
click at [967, 447] on button "[PERSON_NAME]" at bounding box center [988, 447] width 142 height 21
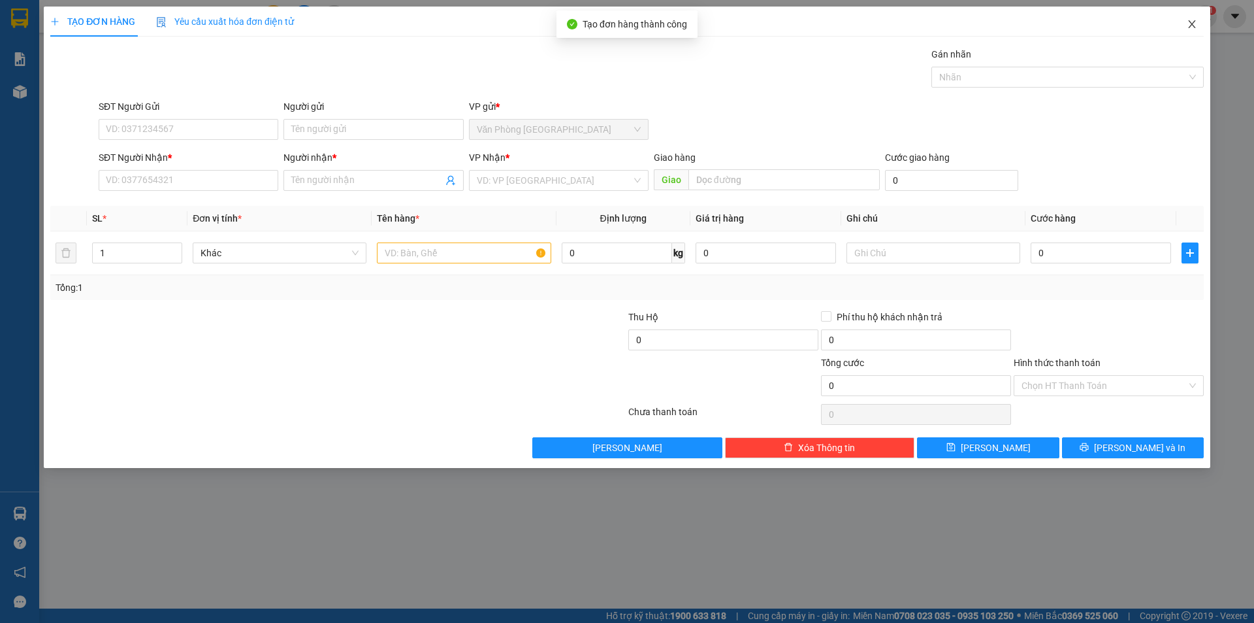
click at [1188, 22] on icon "close" at bounding box center [1192, 24] width 10 height 10
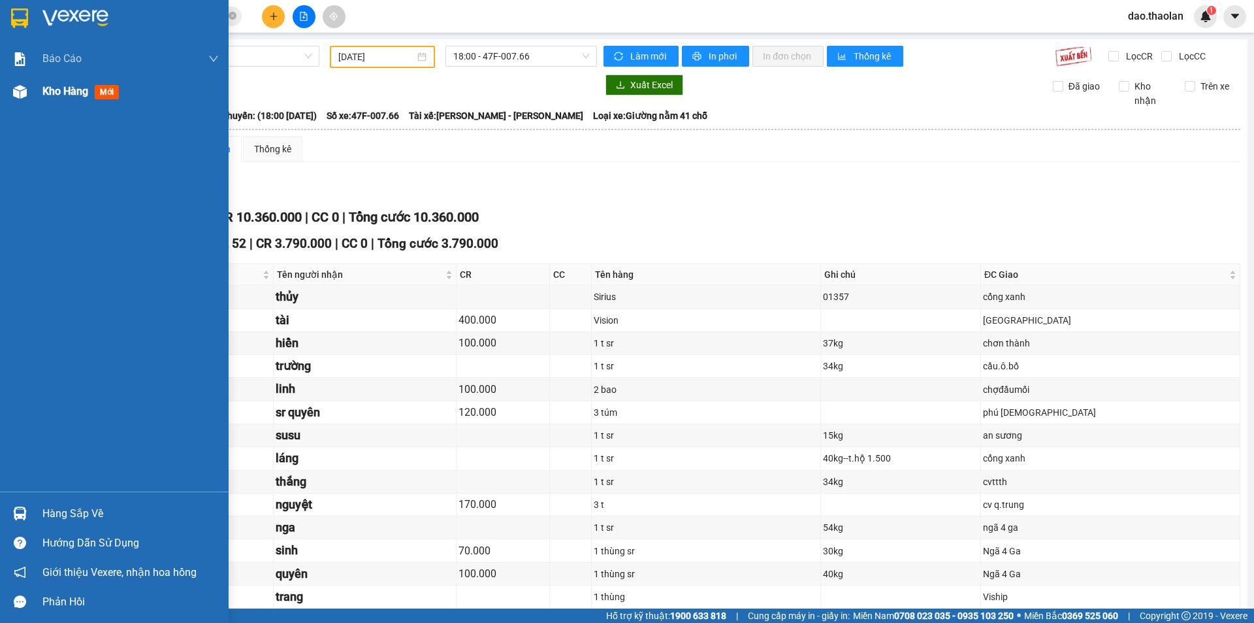
click at [24, 90] on img at bounding box center [20, 92] width 14 height 14
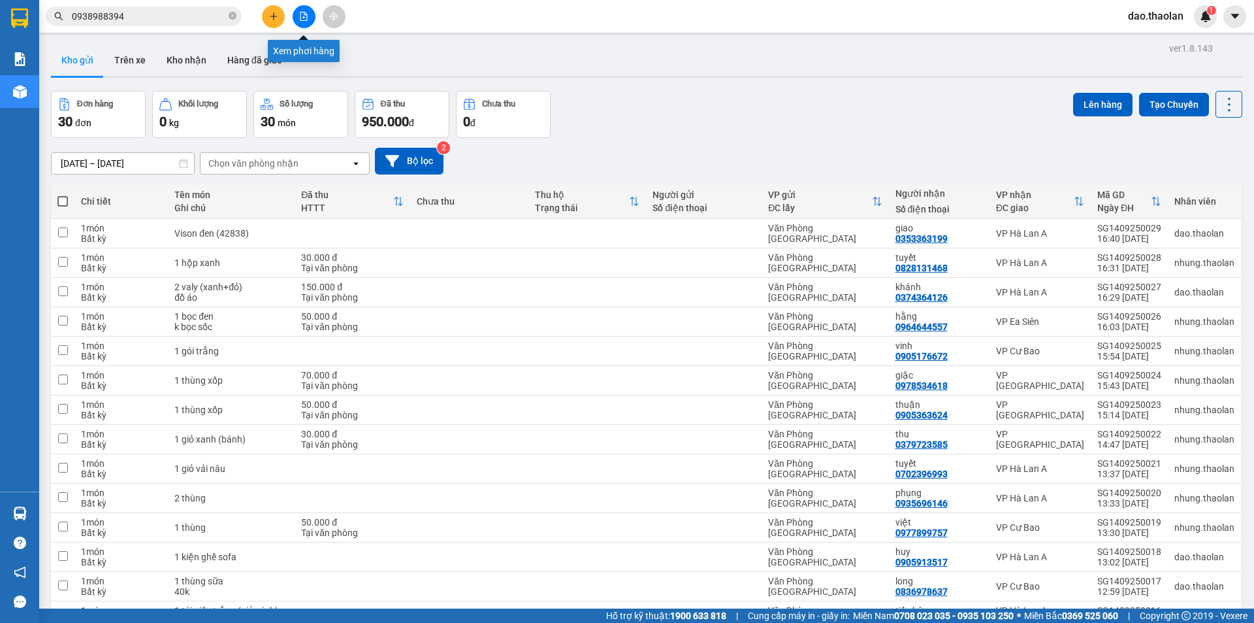
click at [301, 21] on button at bounding box center [304, 16] width 23 height 23
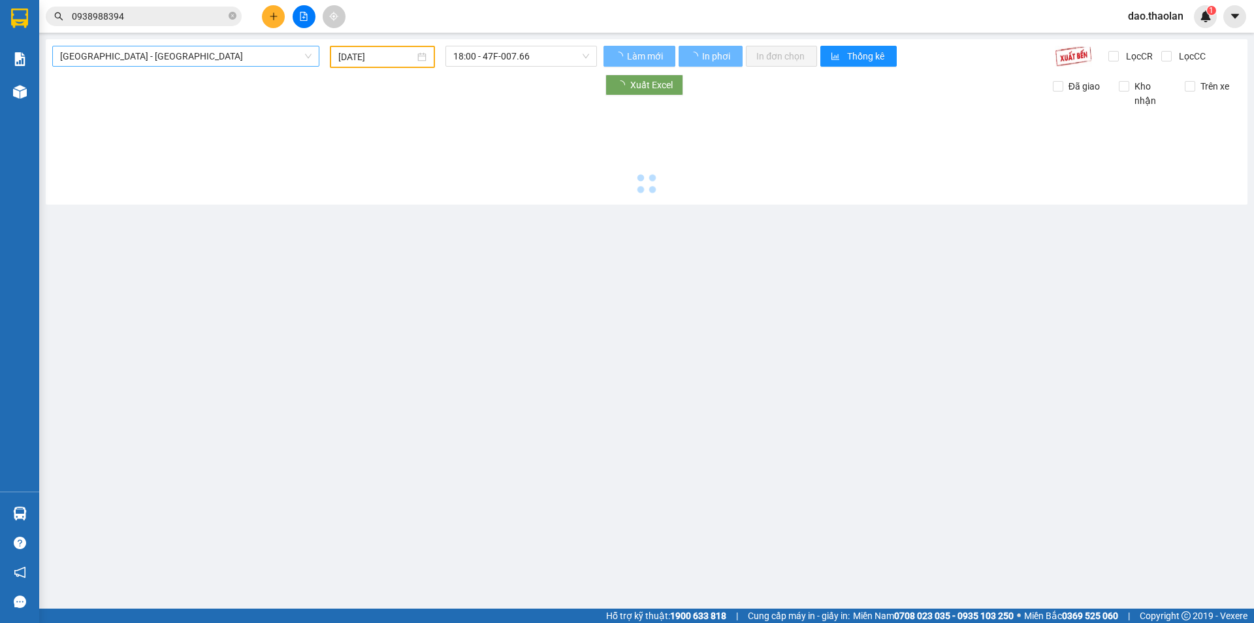
type input "[DATE]"
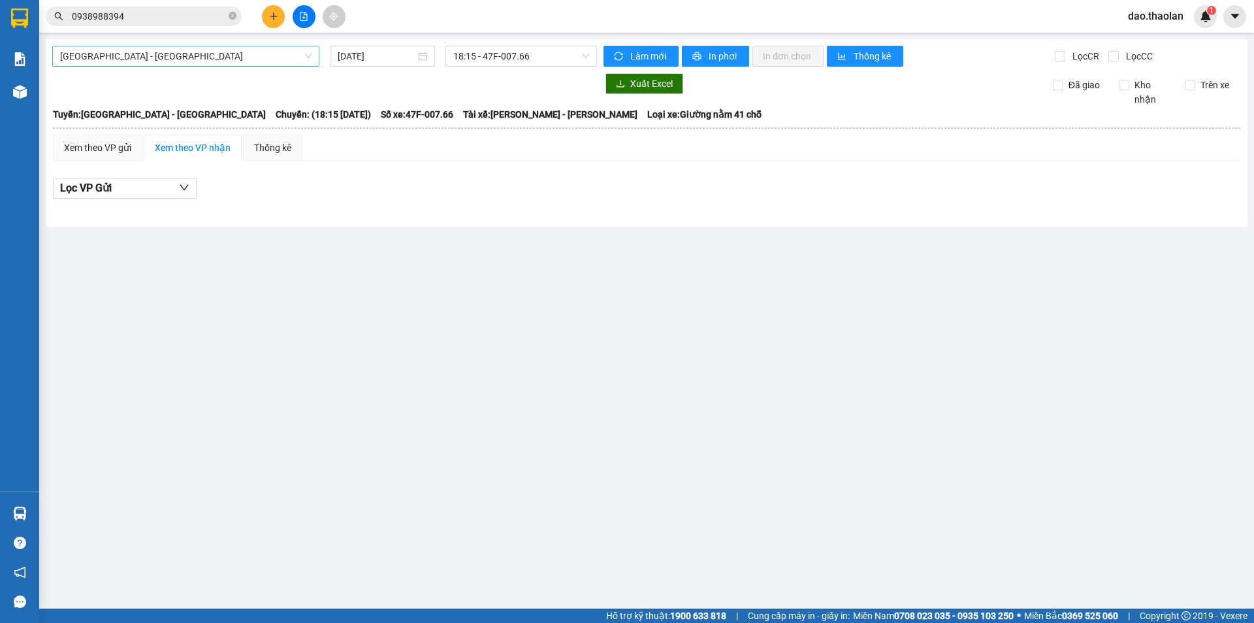
click at [108, 48] on span "[GEOGRAPHIC_DATA] - [GEOGRAPHIC_DATA]" at bounding box center [186, 56] width 252 height 20
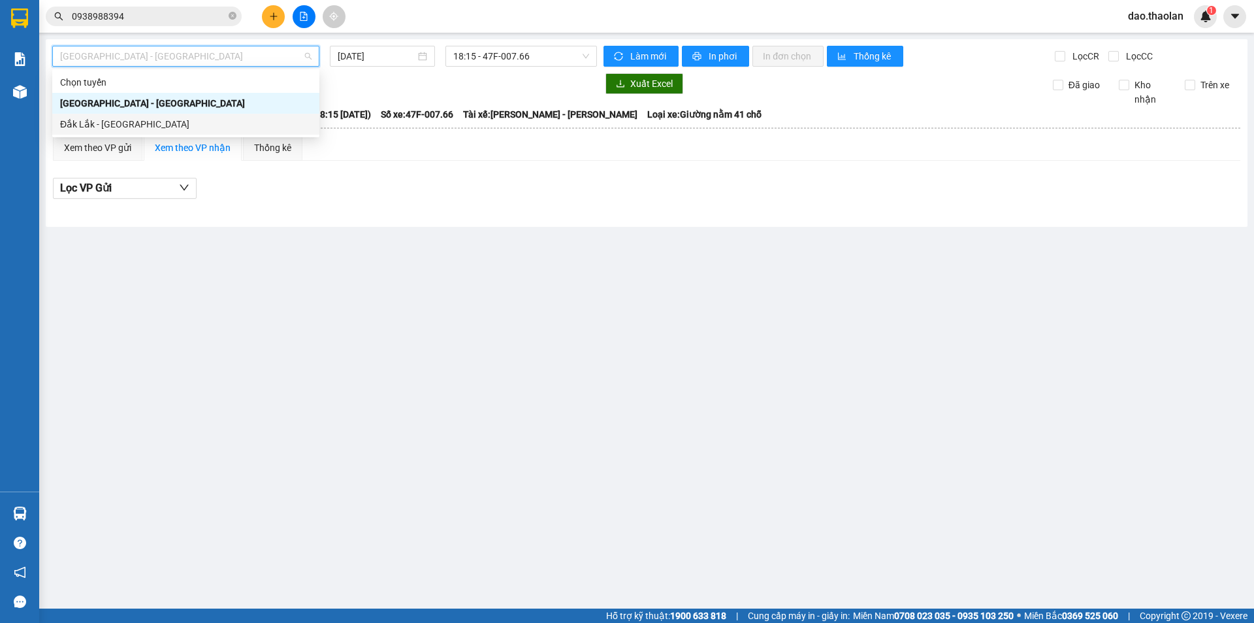
click at [123, 117] on div "Đắk Lắk - [GEOGRAPHIC_DATA]" at bounding box center [186, 124] width 252 height 14
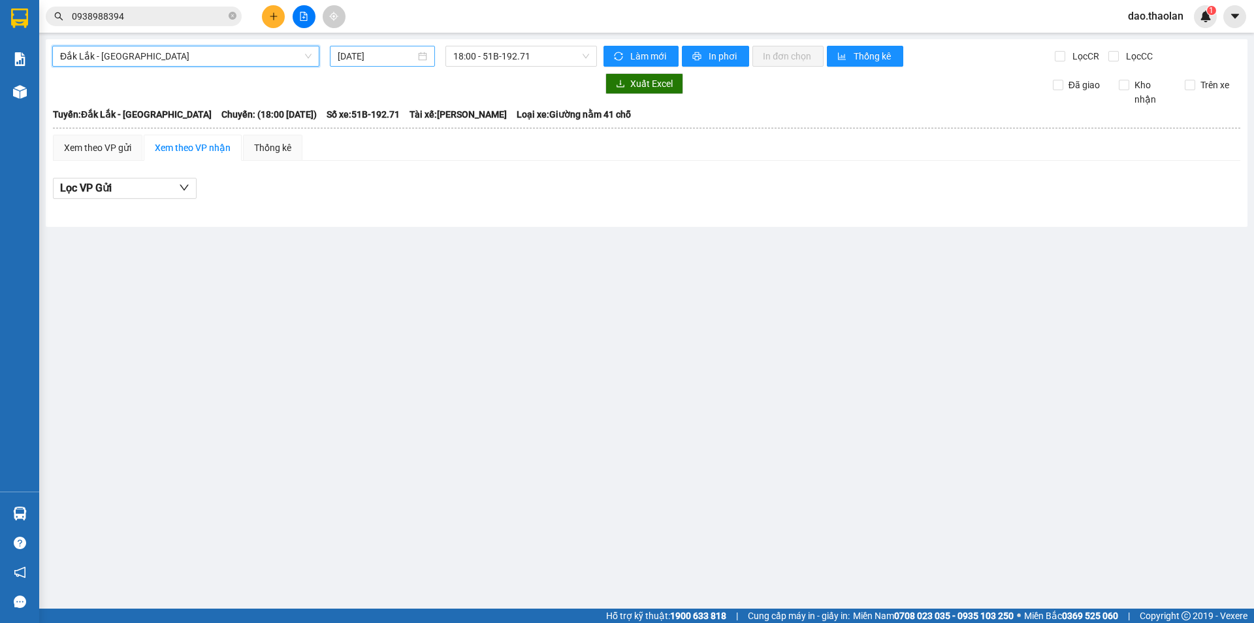
click at [390, 61] on input "[DATE]" at bounding box center [377, 56] width 78 height 14
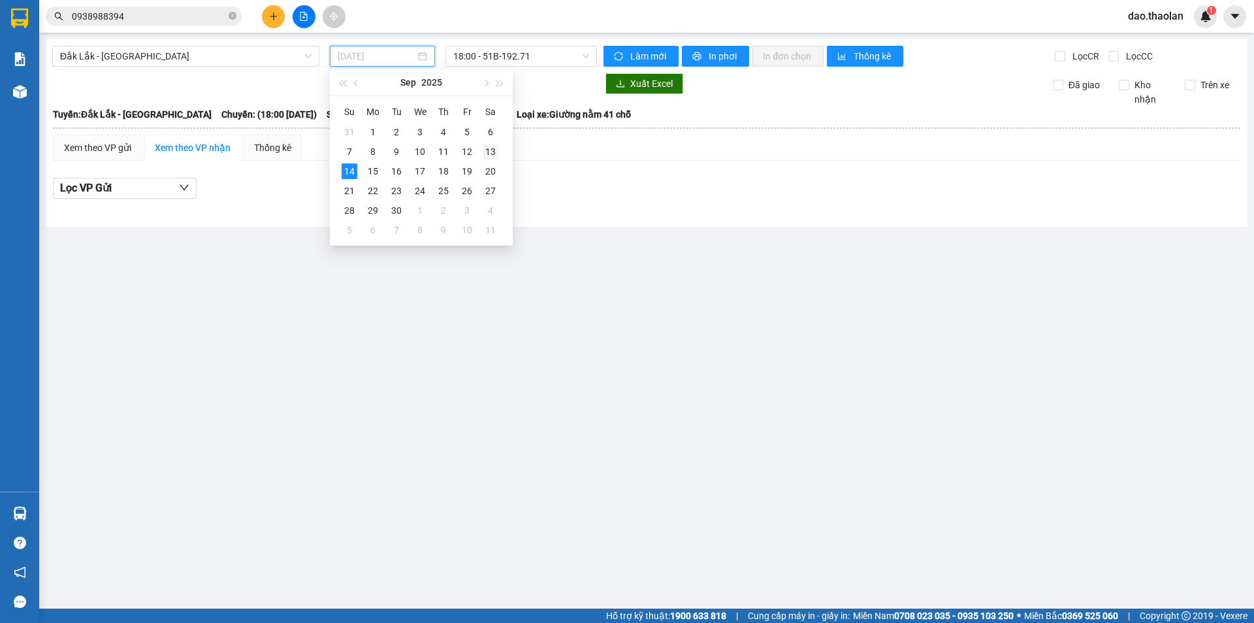
click at [493, 152] on div "13" at bounding box center [491, 152] width 16 height 16
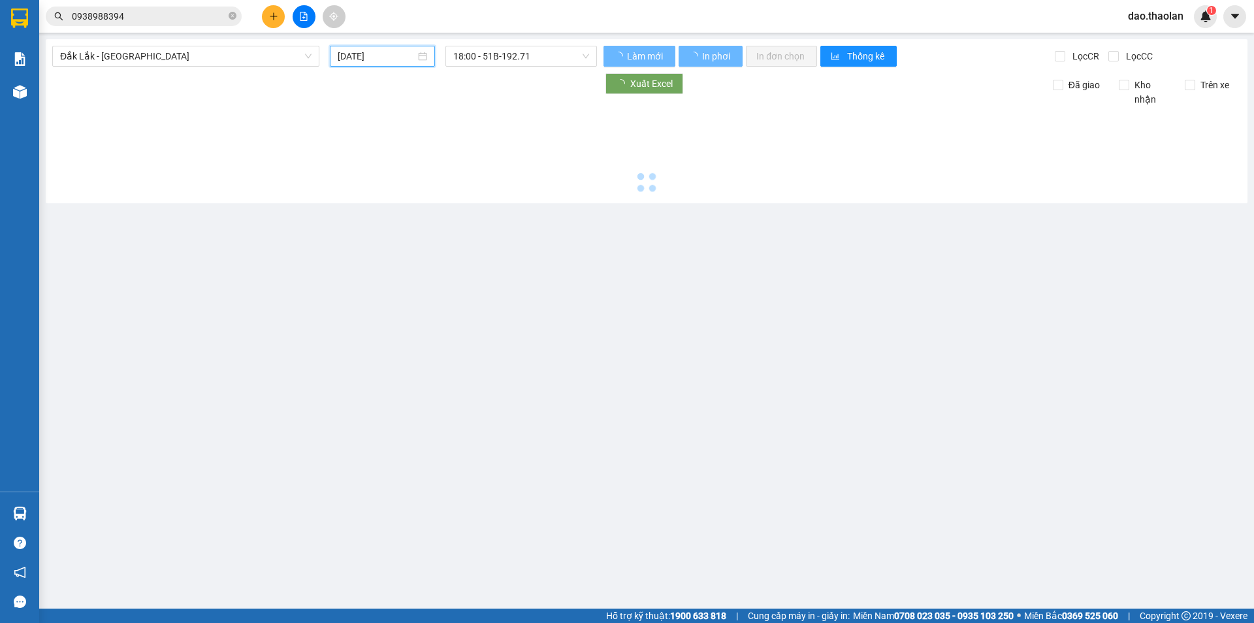
type input "[DATE]"
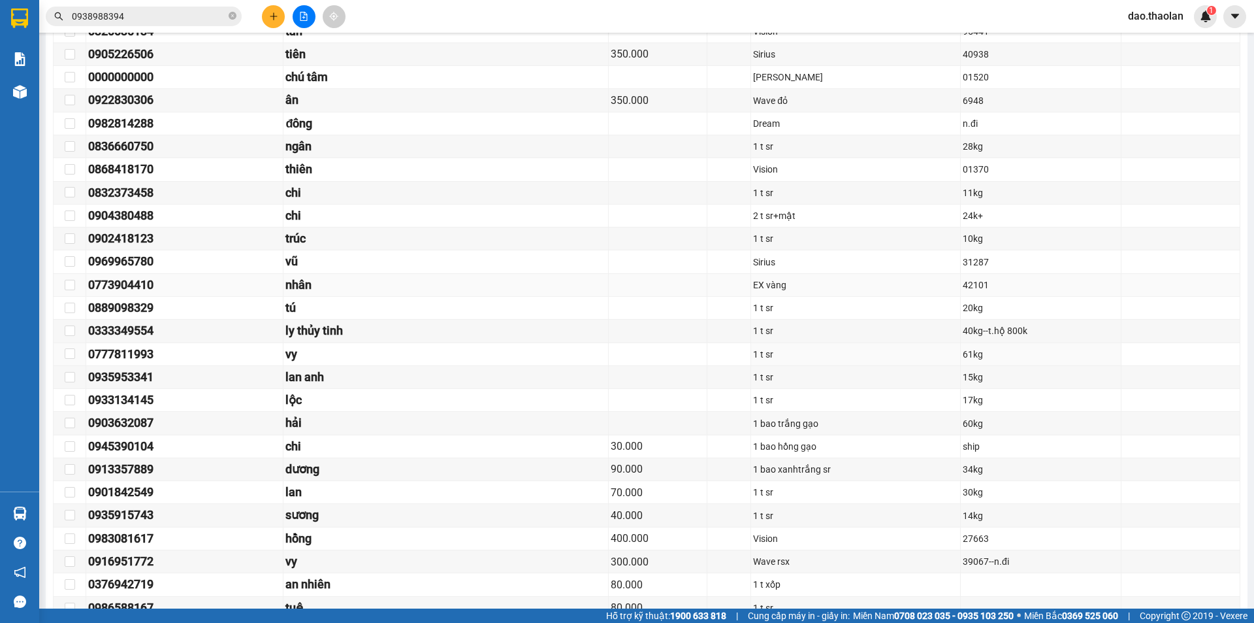
scroll to position [1501, 0]
